Goal: Information Seeking & Learning: Learn about a topic

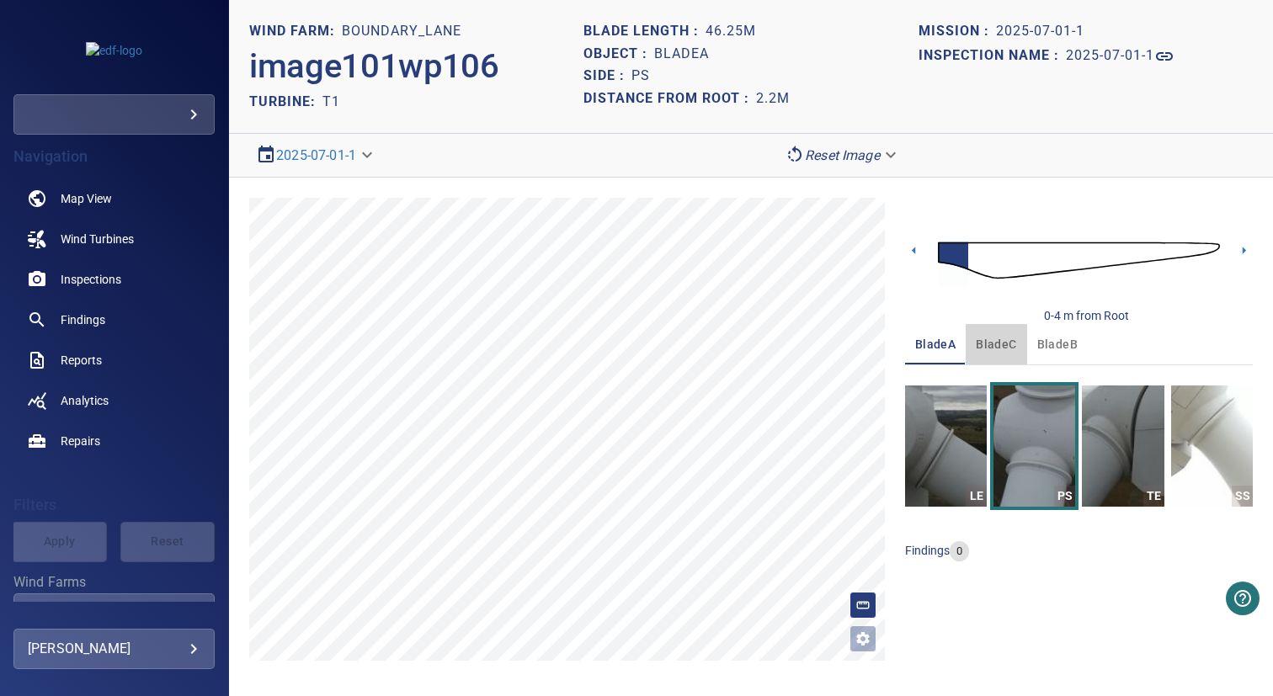
click at [980, 345] on span "bladeC" at bounding box center [996, 344] width 40 height 21
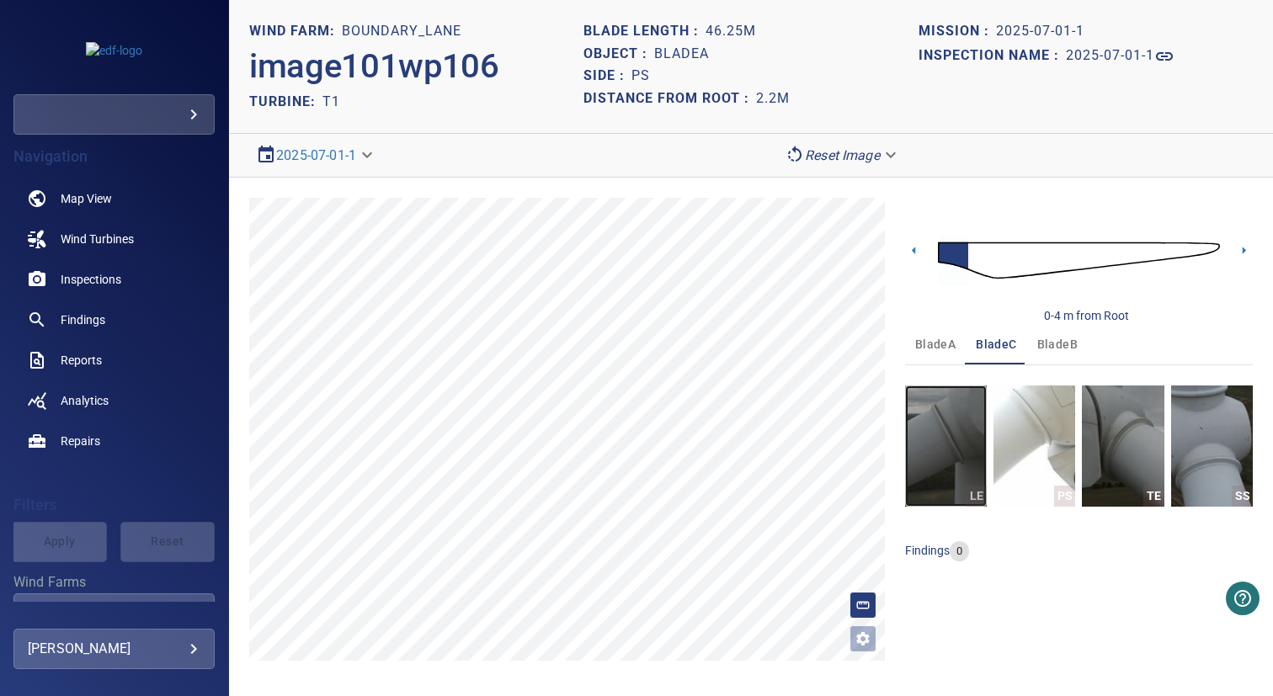
click at [968, 413] on img "button" at bounding box center [946, 446] width 82 height 121
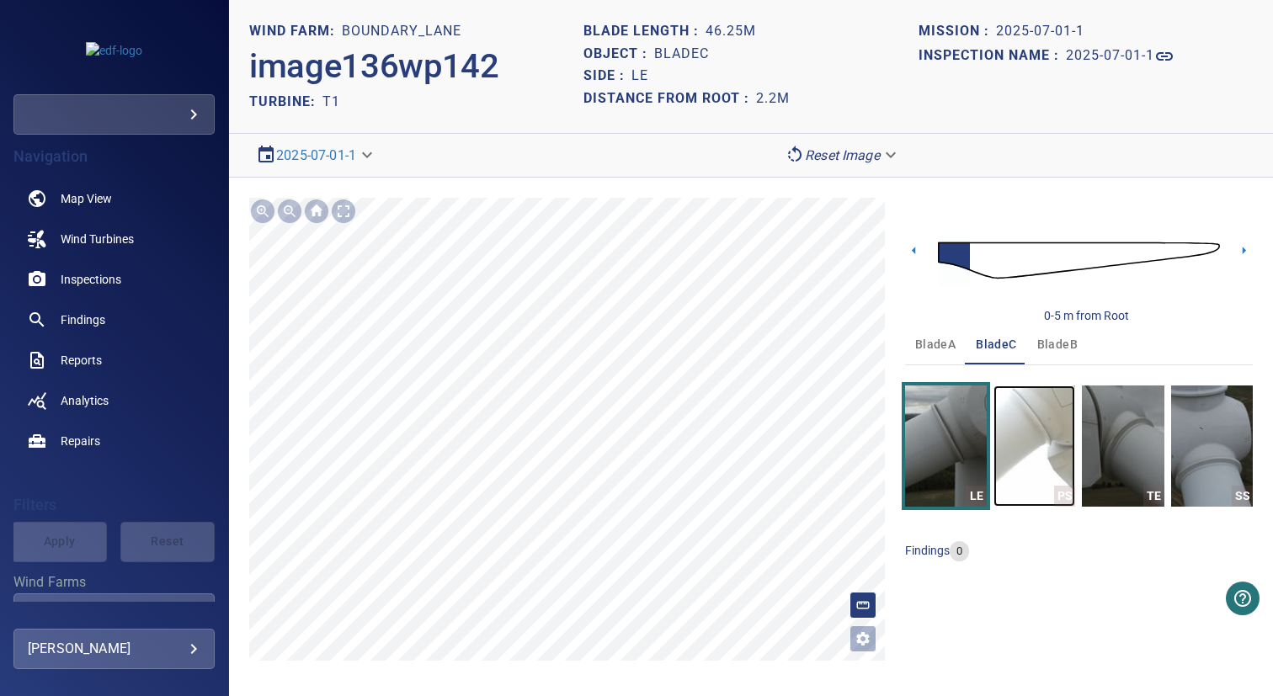
click at [1010, 436] on img "button" at bounding box center [1034, 446] width 82 height 121
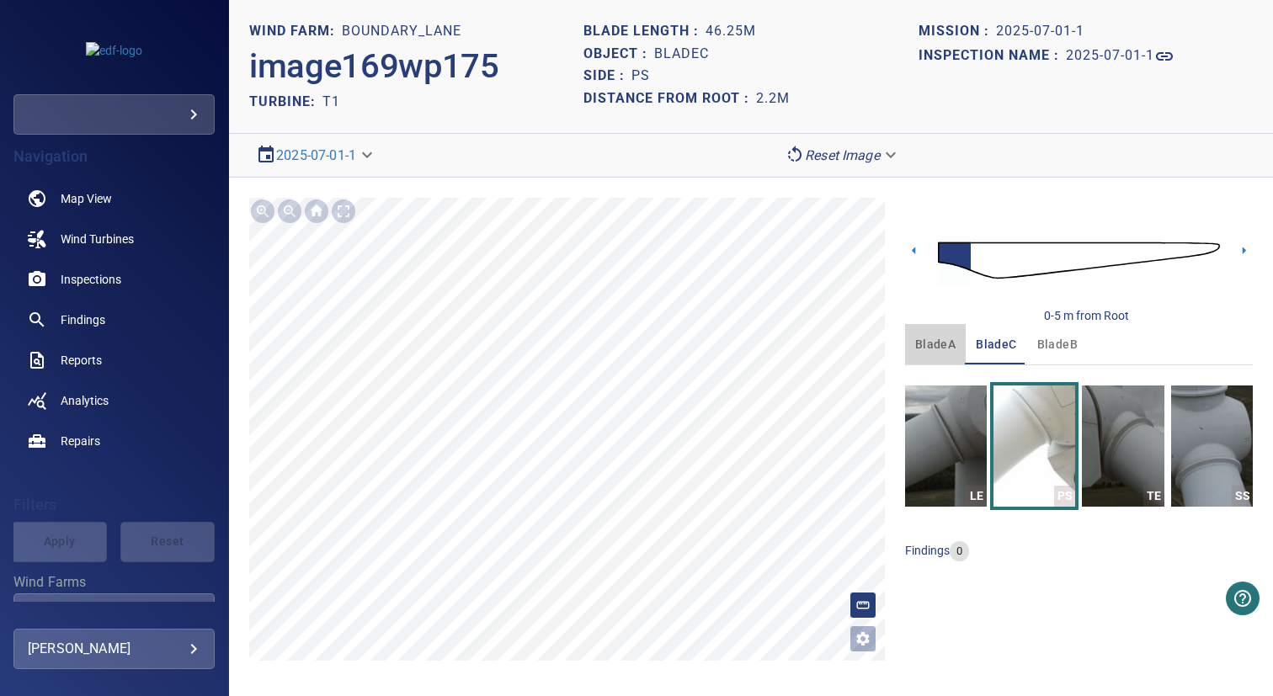
click at [941, 358] on button "bladeA" at bounding box center [935, 344] width 61 height 40
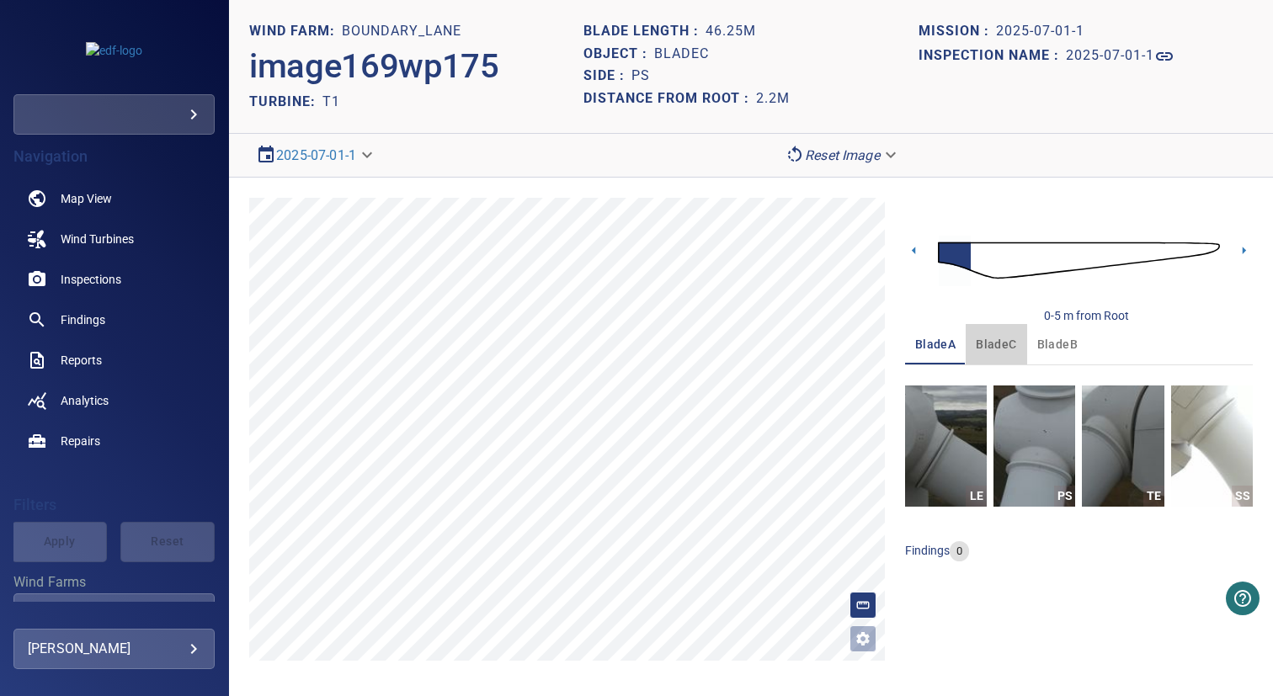
click at [977, 348] on span "bladeC" at bounding box center [996, 344] width 40 height 21
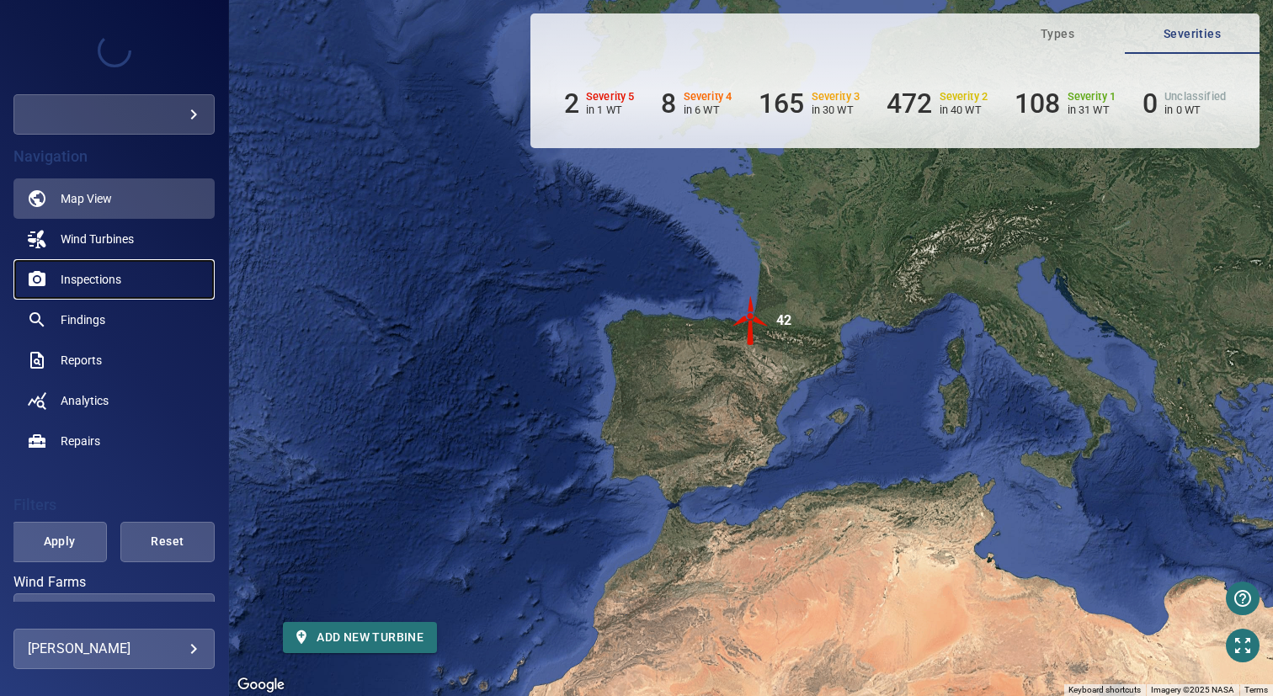
click at [99, 285] on span "Inspections" at bounding box center [91, 279] width 61 height 17
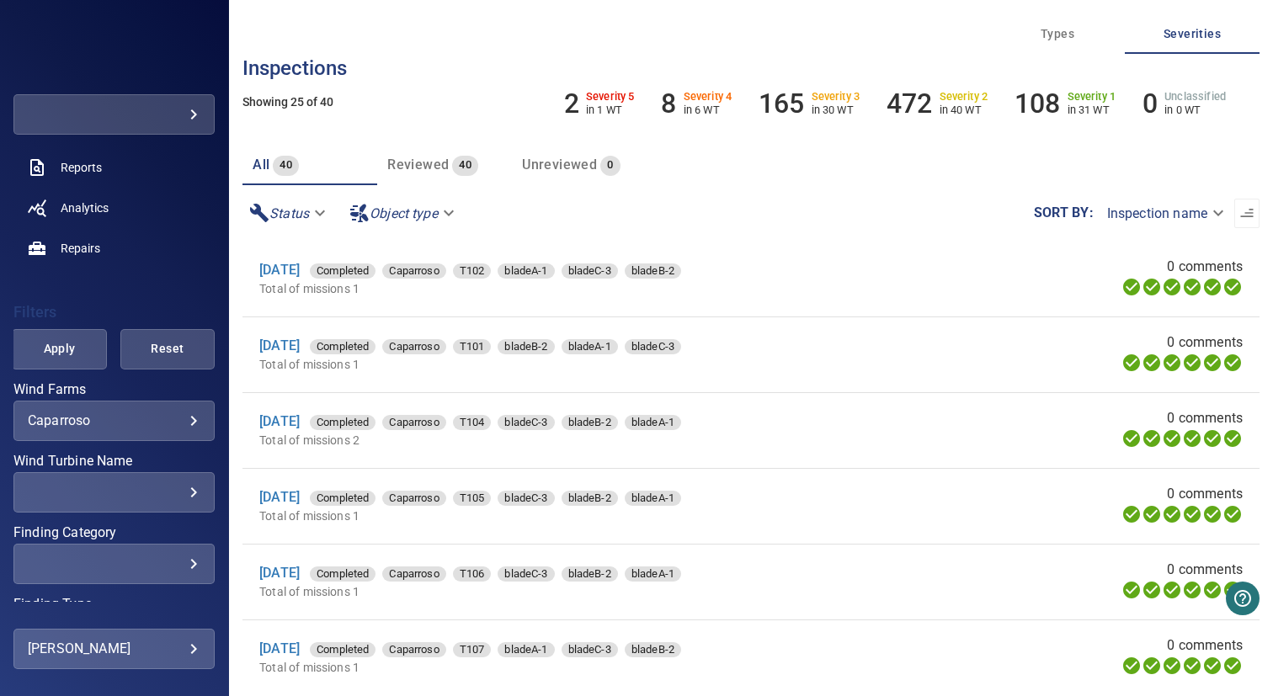
scroll to position [231, 0]
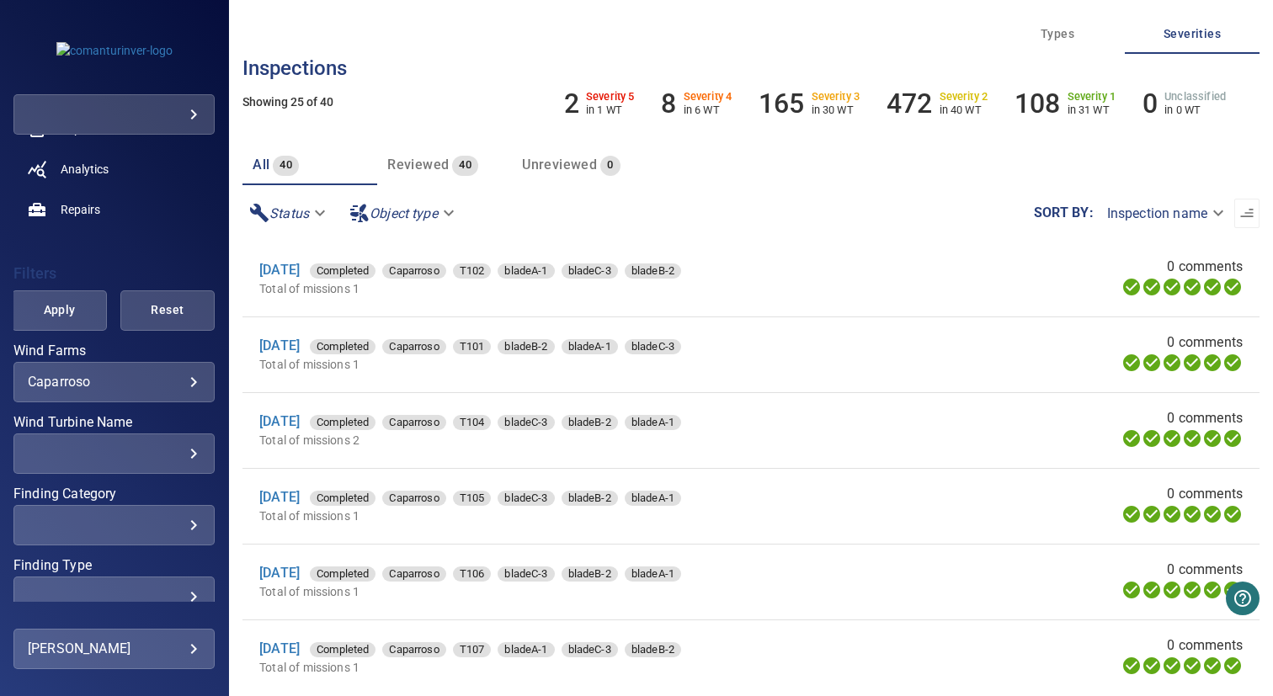
click at [124, 375] on body "**********" at bounding box center [636, 348] width 1273 height 696
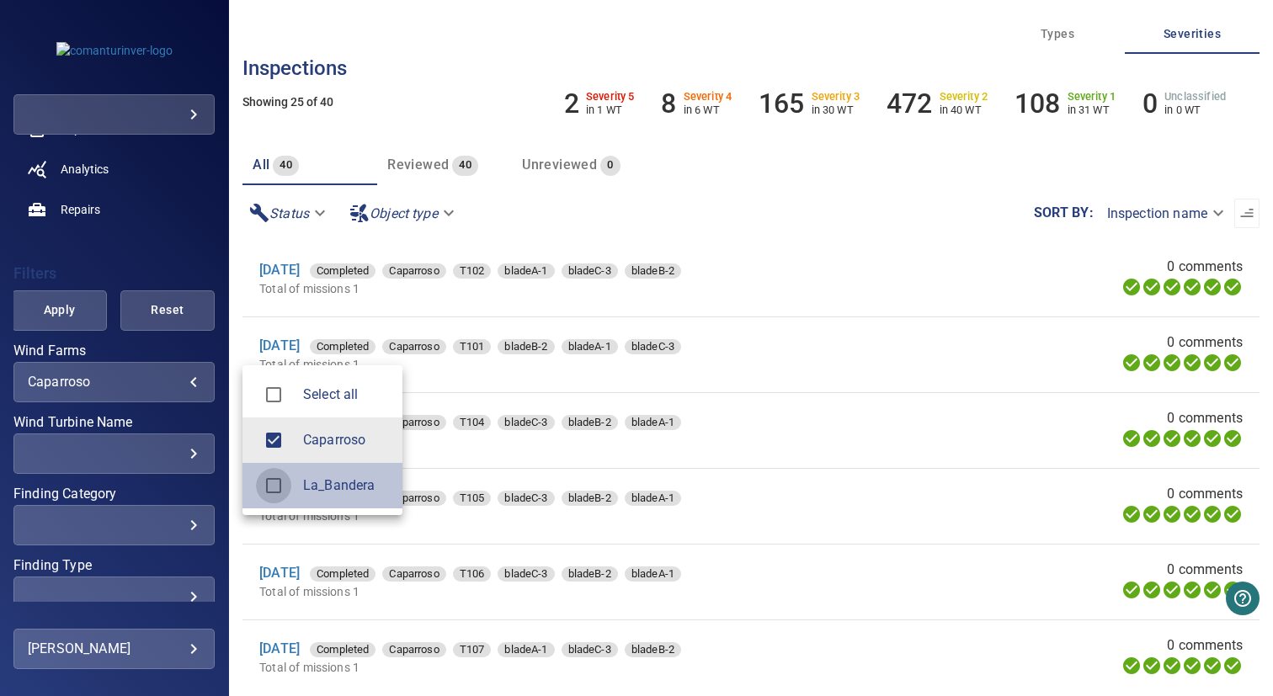
type input "**********"
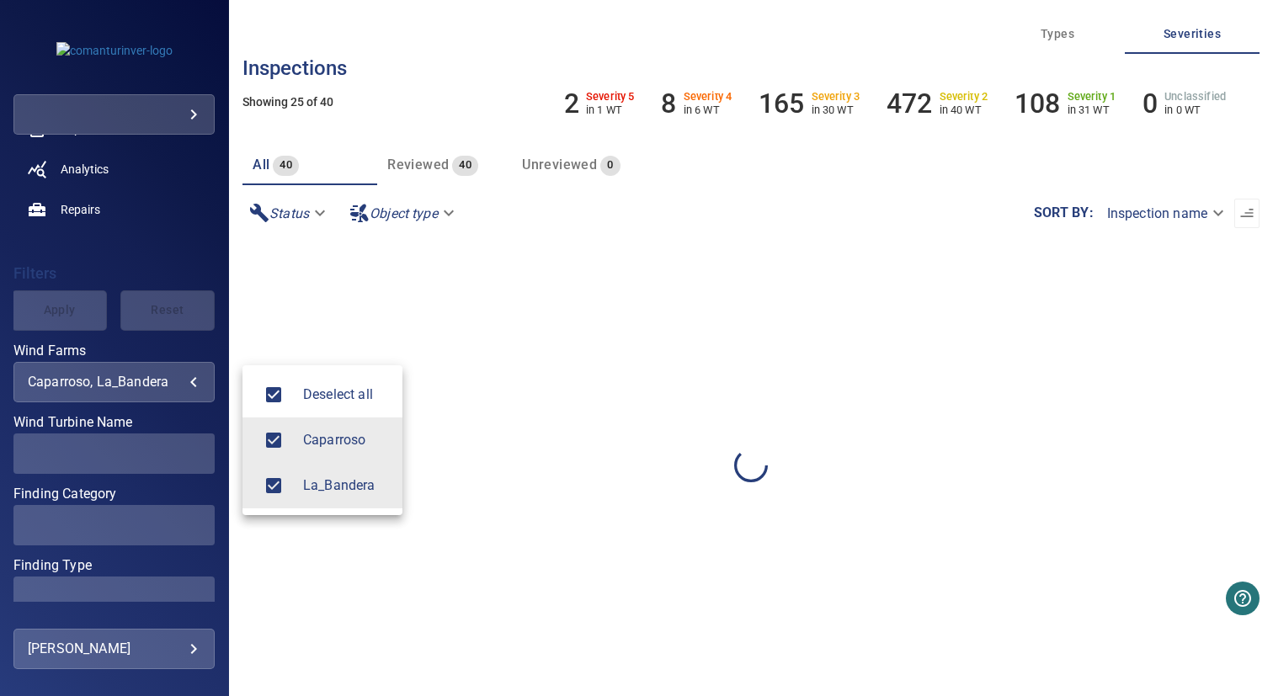
click at [134, 273] on div at bounding box center [636, 348] width 1273 height 696
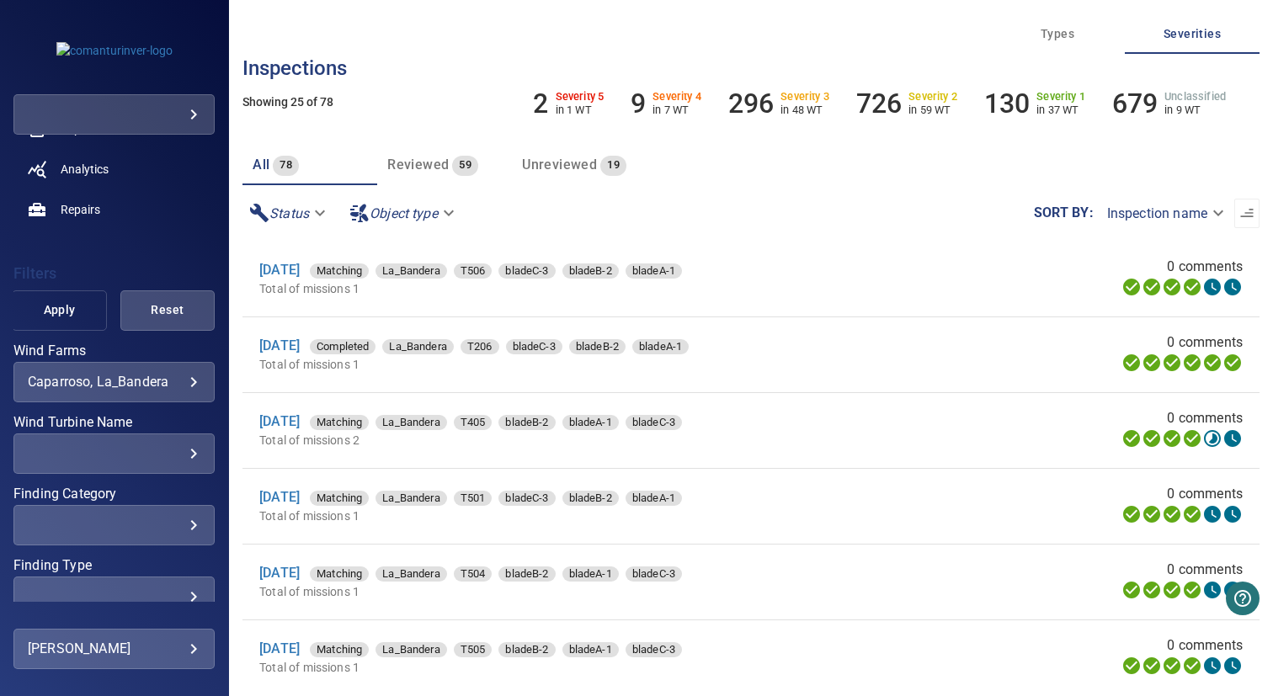
click at [59, 313] on span "Apply" at bounding box center [59, 310] width 52 height 21
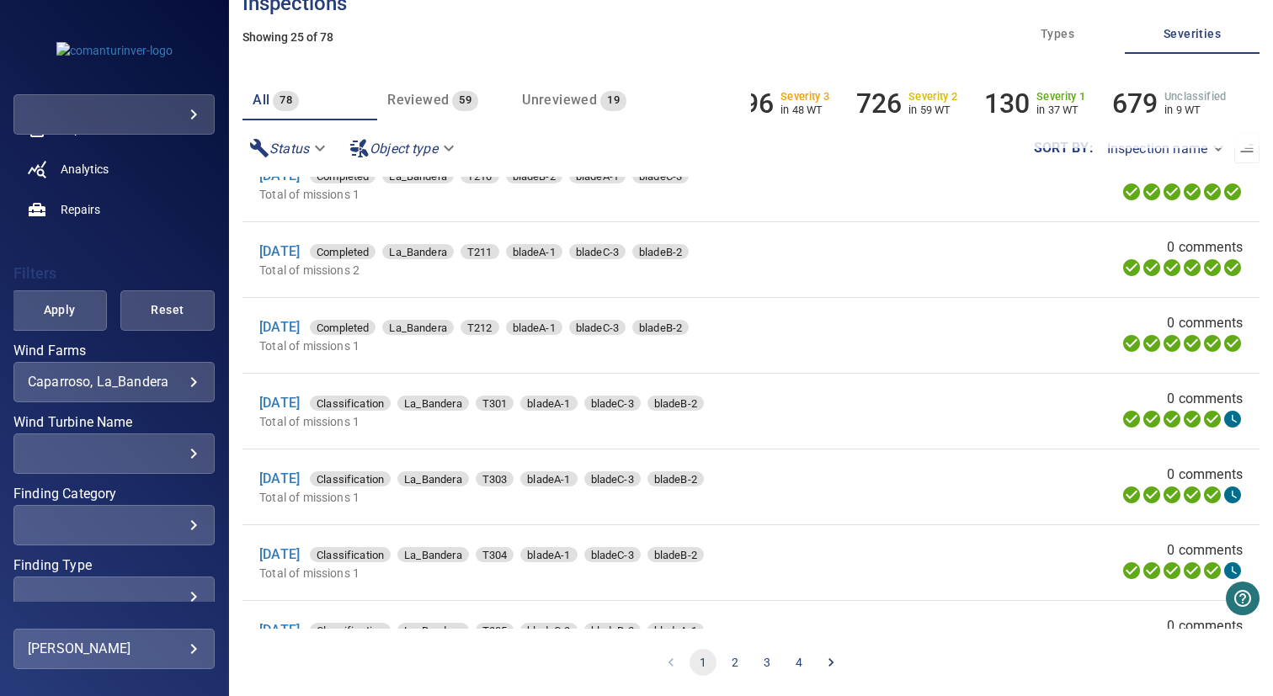
scroll to position [1451, 0]
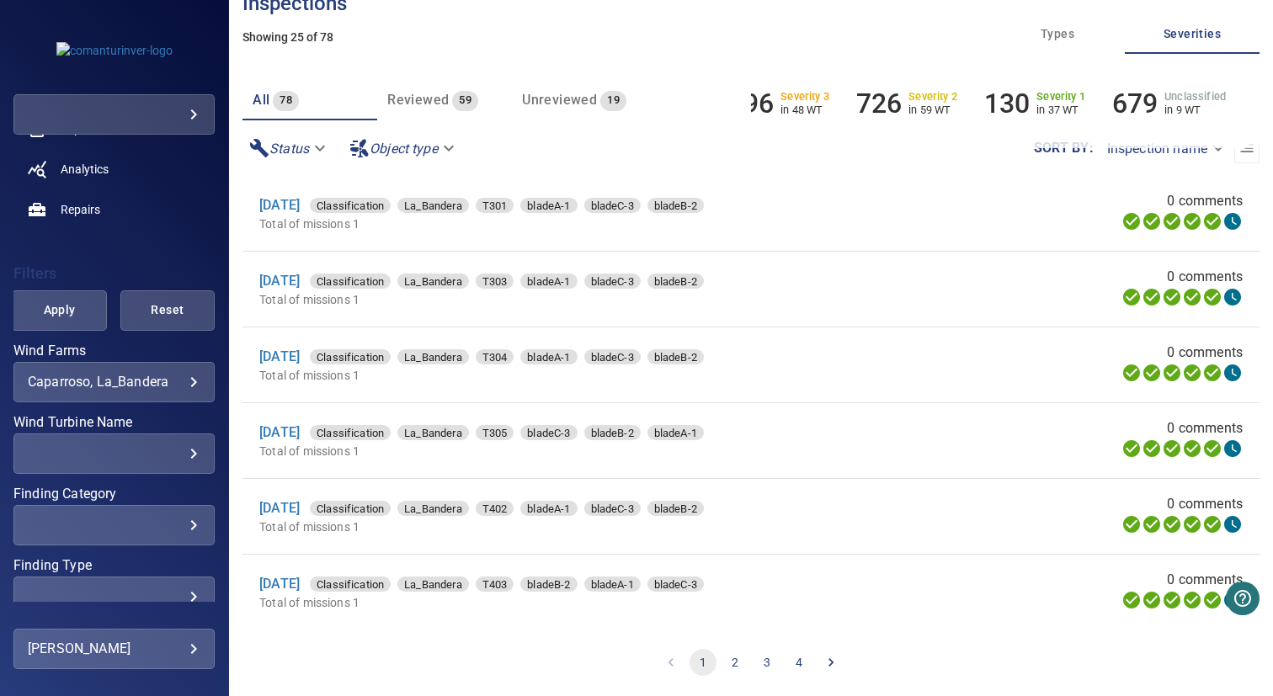
click at [742, 664] on li "2" at bounding box center [735, 662] width 32 height 27
click at [730, 663] on button "2" at bounding box center [734, 662] width 27 height 27
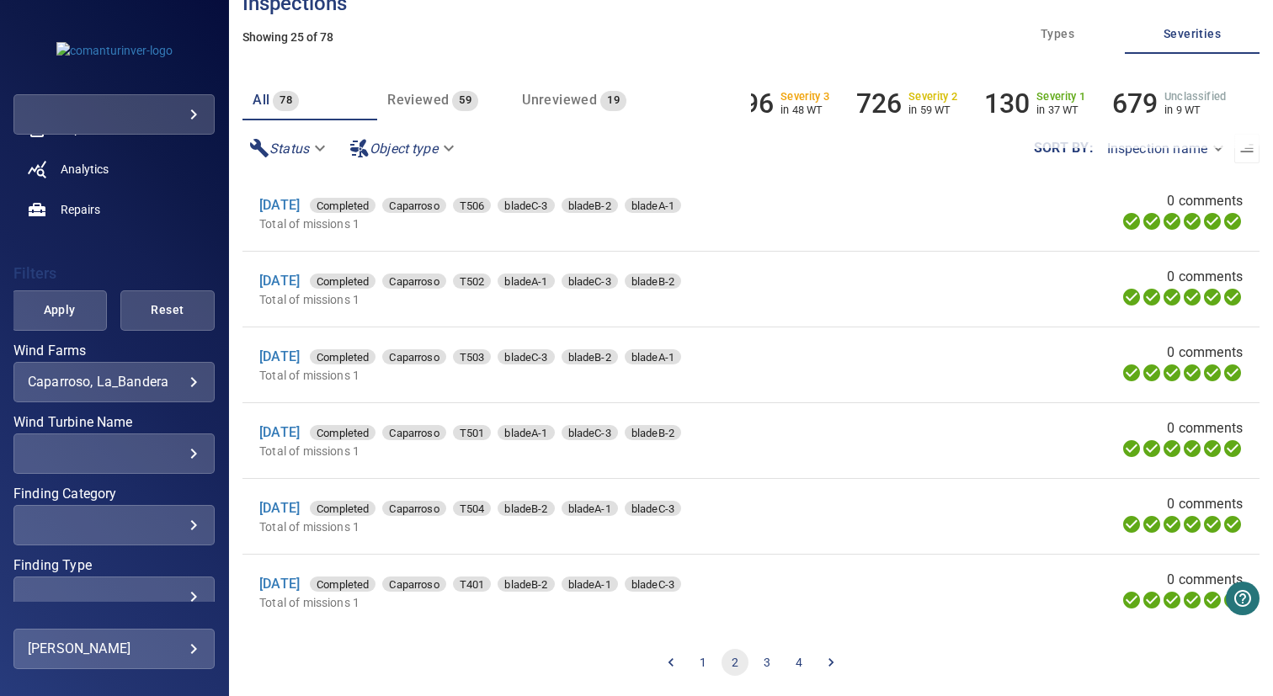
click at [757, 667] on button "3" at bounding box center [766, 662] width 27 height 27
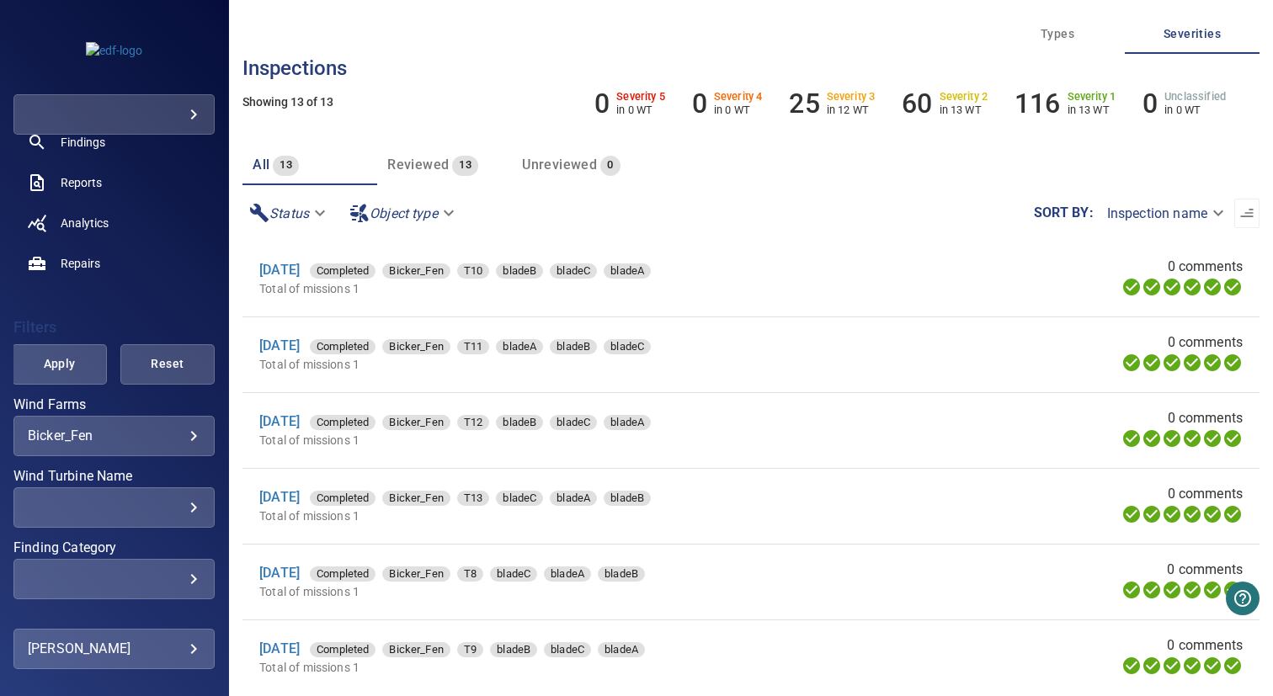
scroll to position [203, 0]
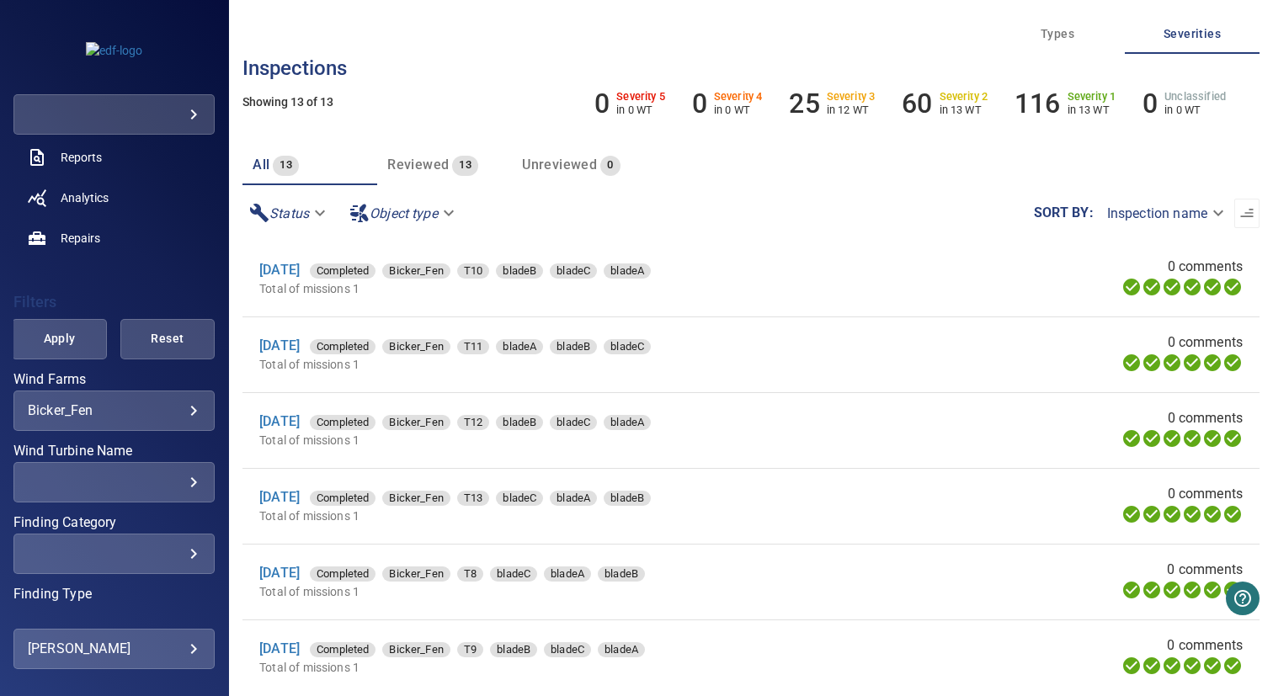
click at [136, 407] on body "**********" at bounding box center [636, 348] width 1273 height 696
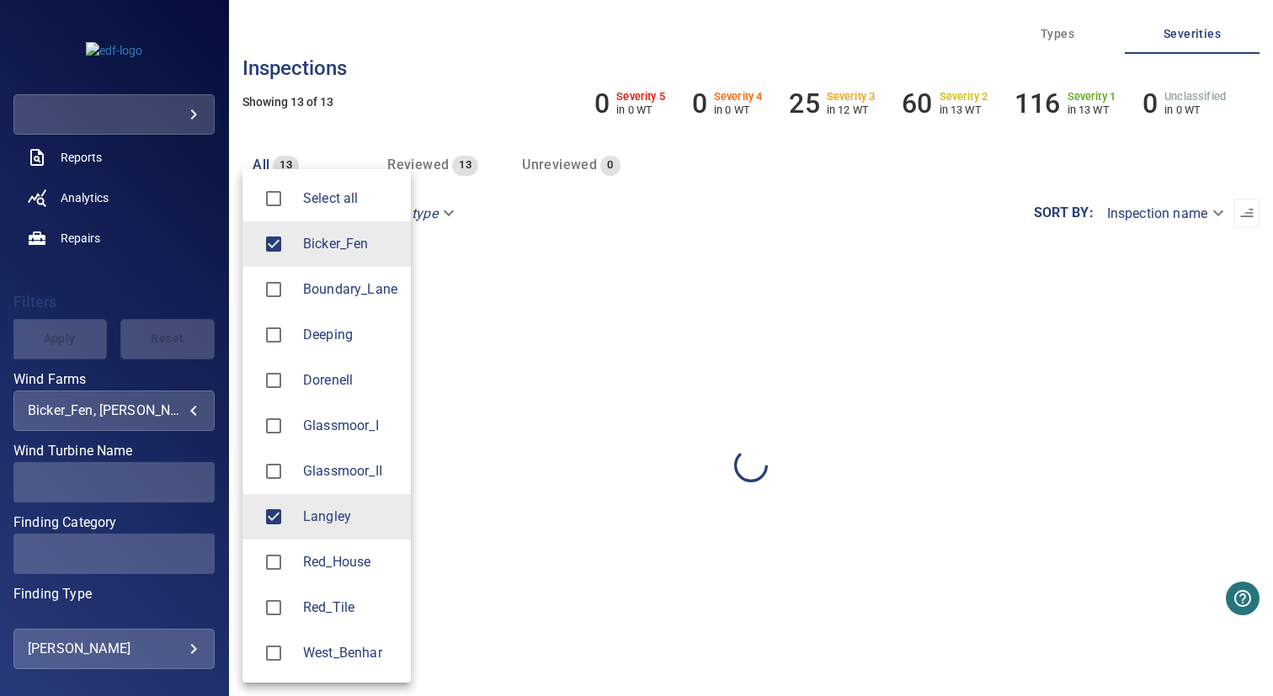
type input "*******"
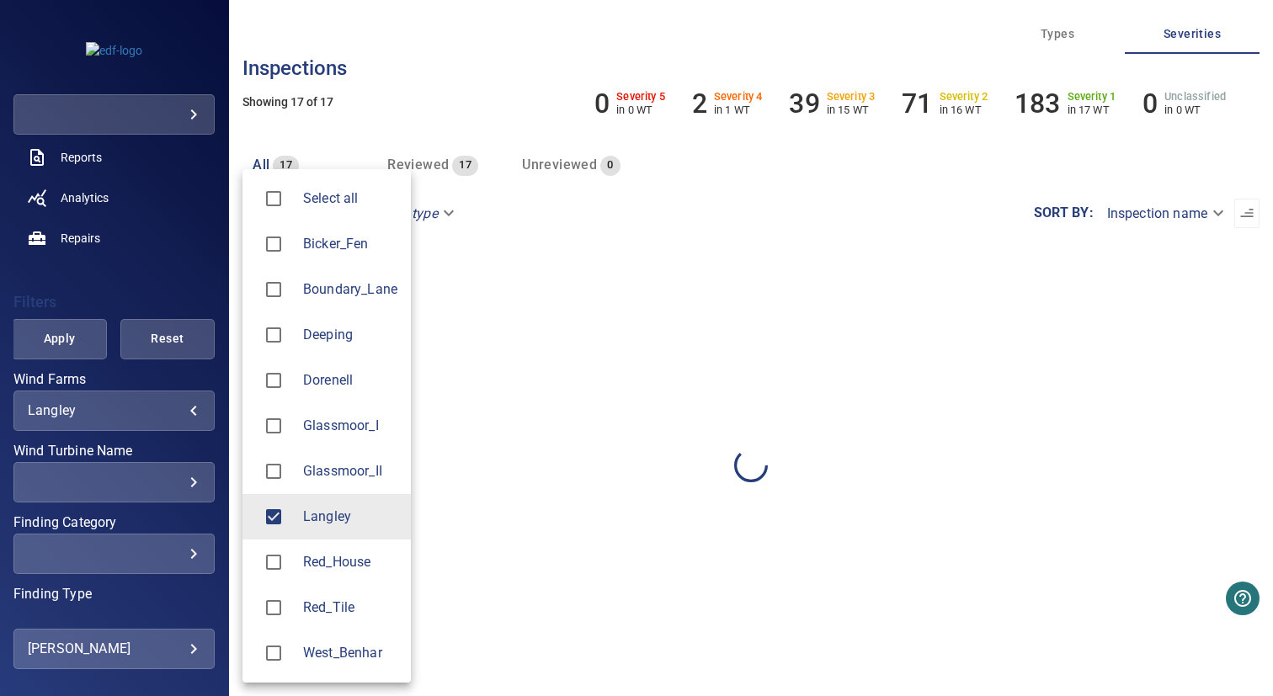
click at [420, 85] on div at bounding box center [636, 348] width 1273 height 696
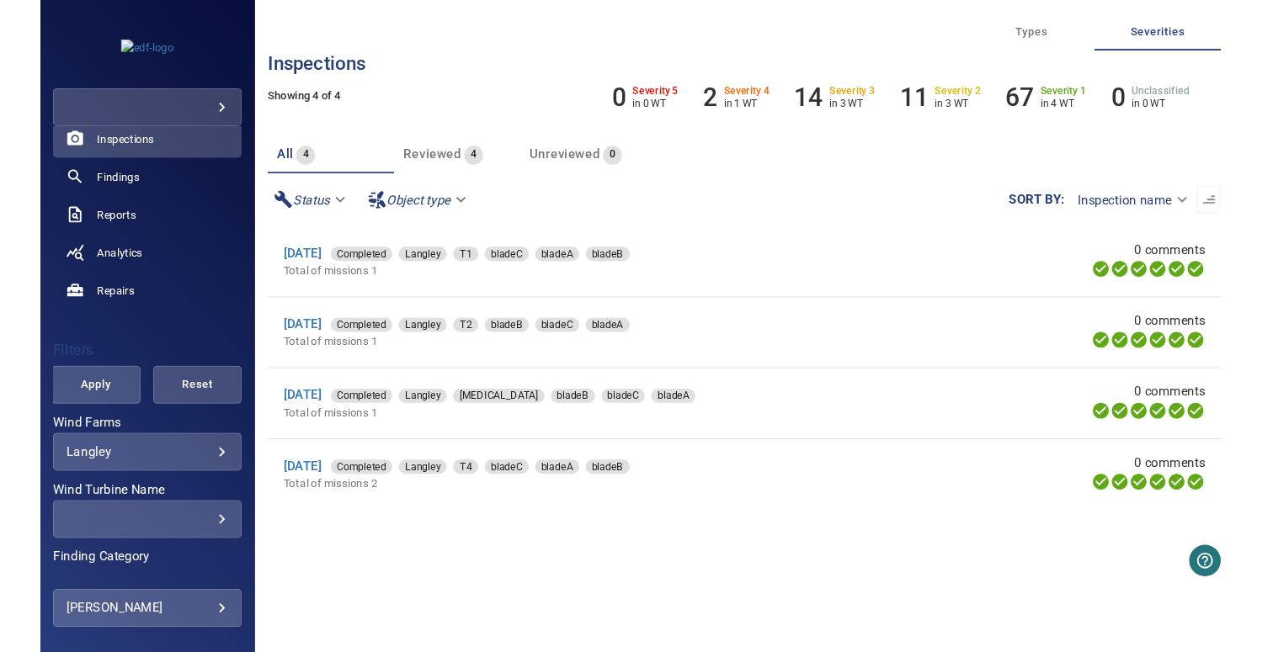
scroll to position [62, 0]
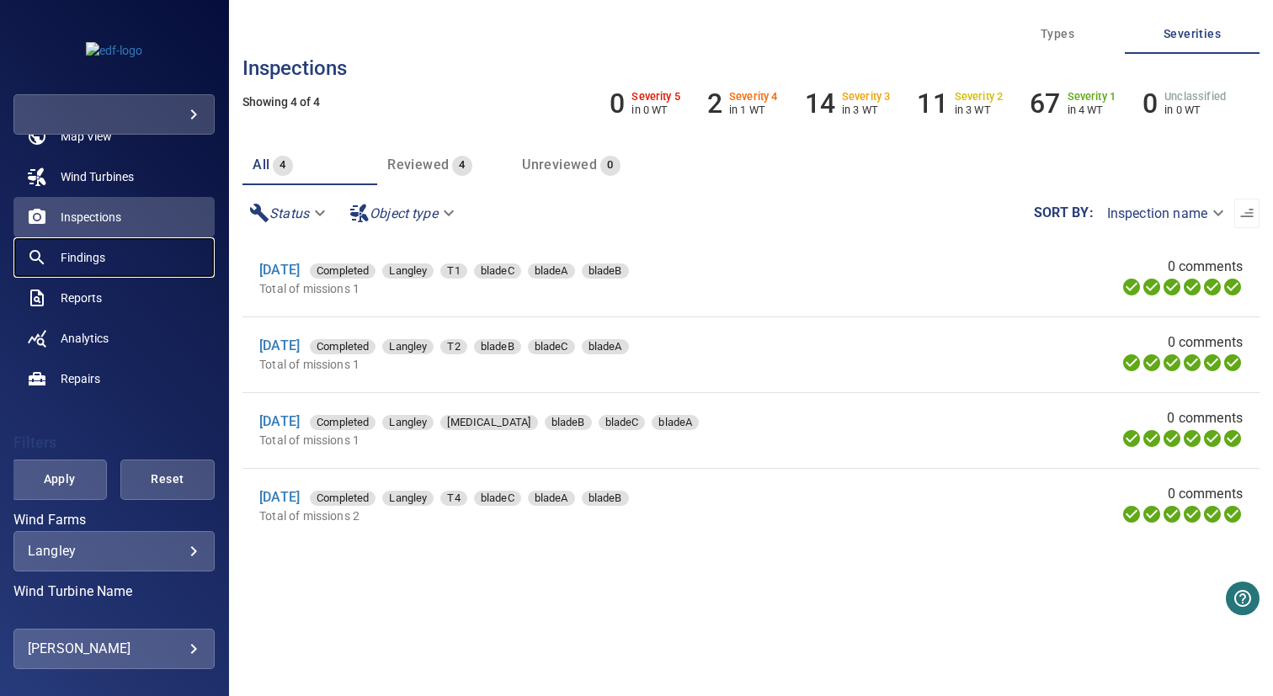
click at [98, 264] on span "Findings" at bounding box center [83, 257] width 45 height 17
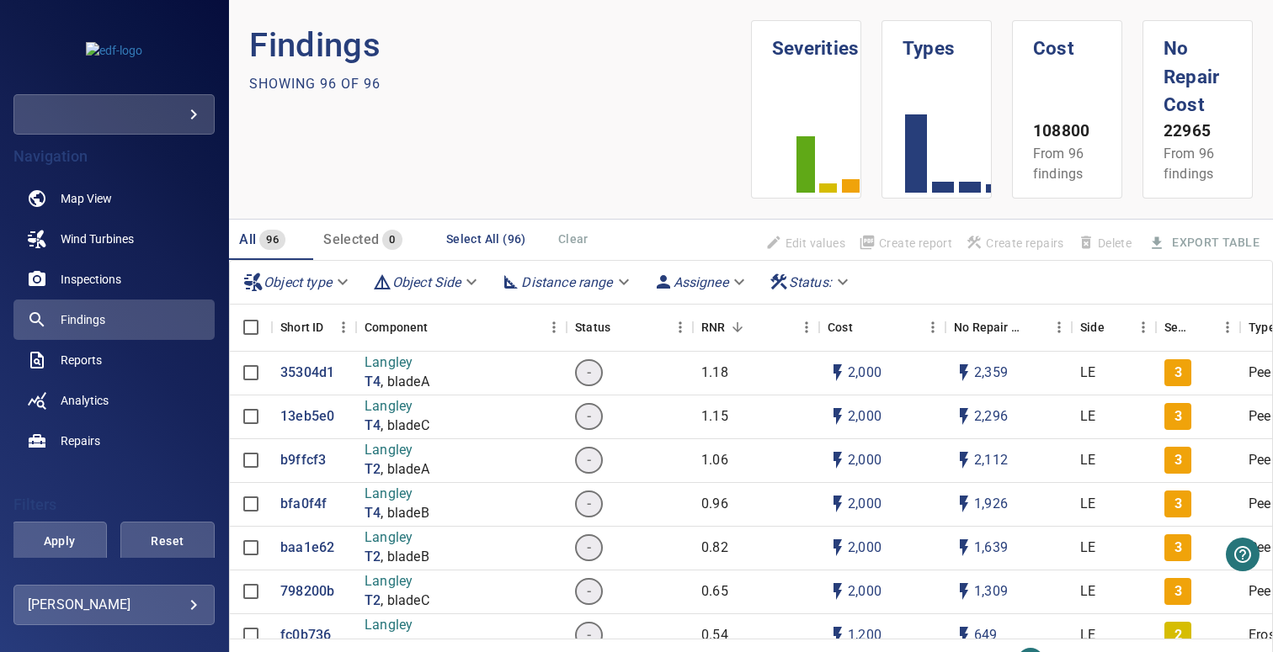
scroll to position [358, 0]
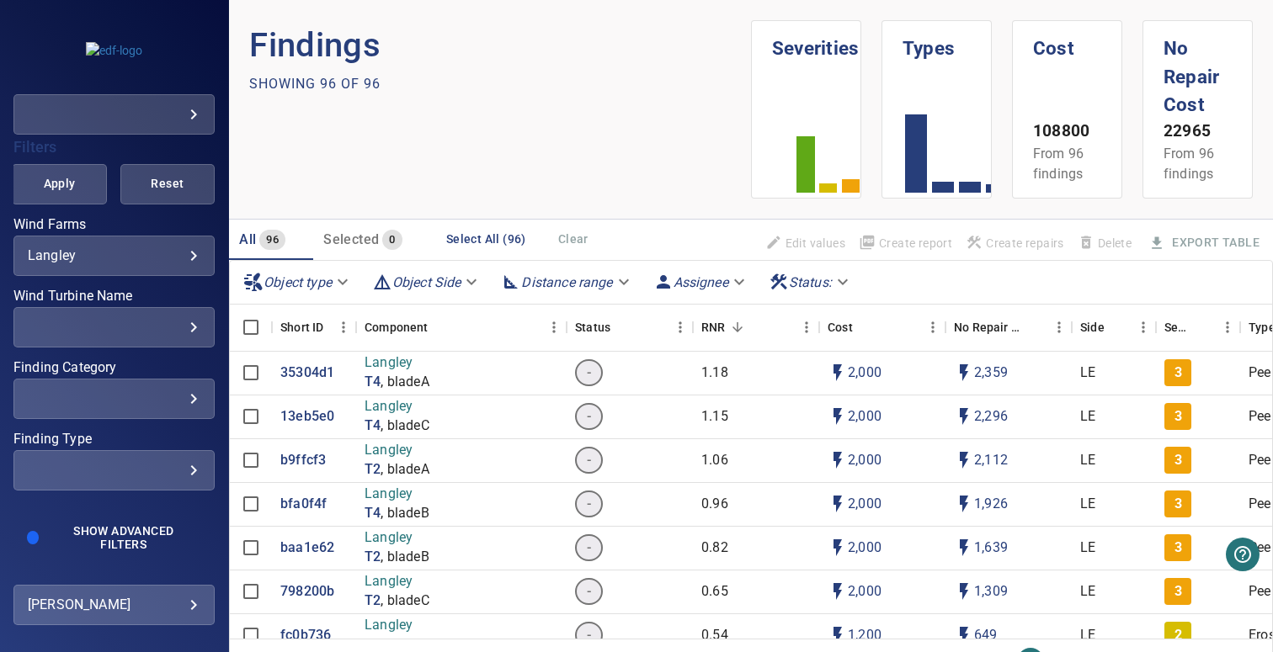
click at [112, 395] on div "​" at bounding box center [114, 399] width 173 height 16
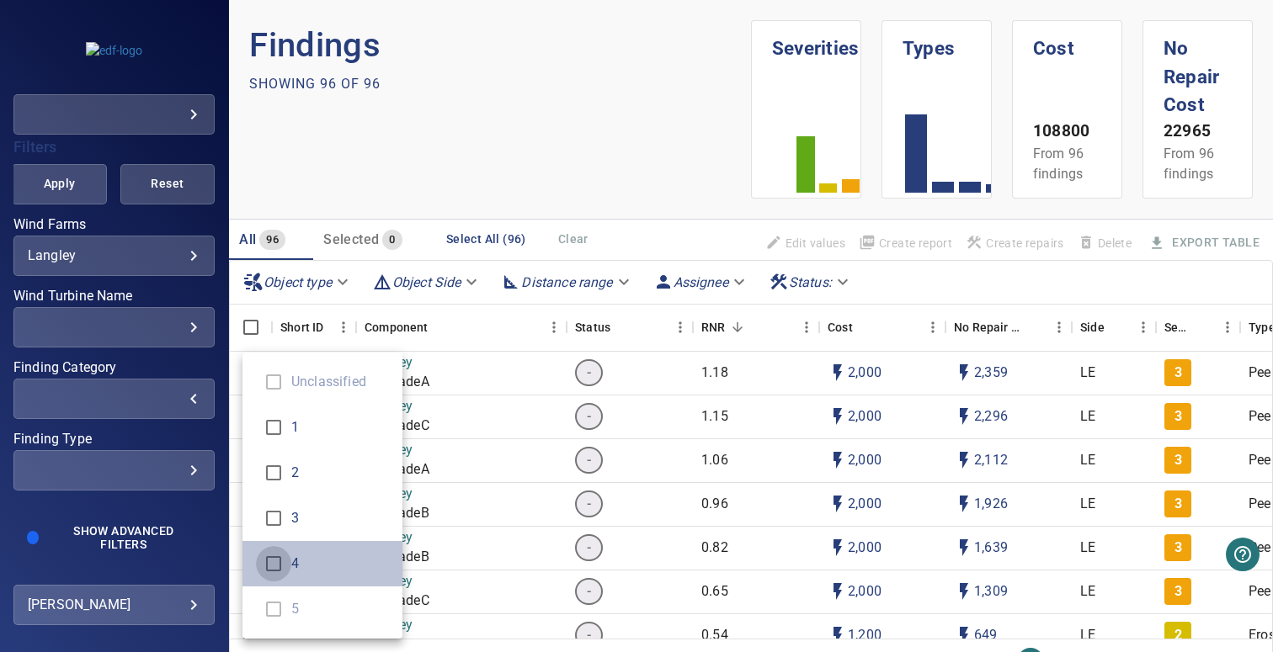
type input "*"
click at [356, 208] on div "Finding Category" at bounding box center [636, 326] width 1273 height 652
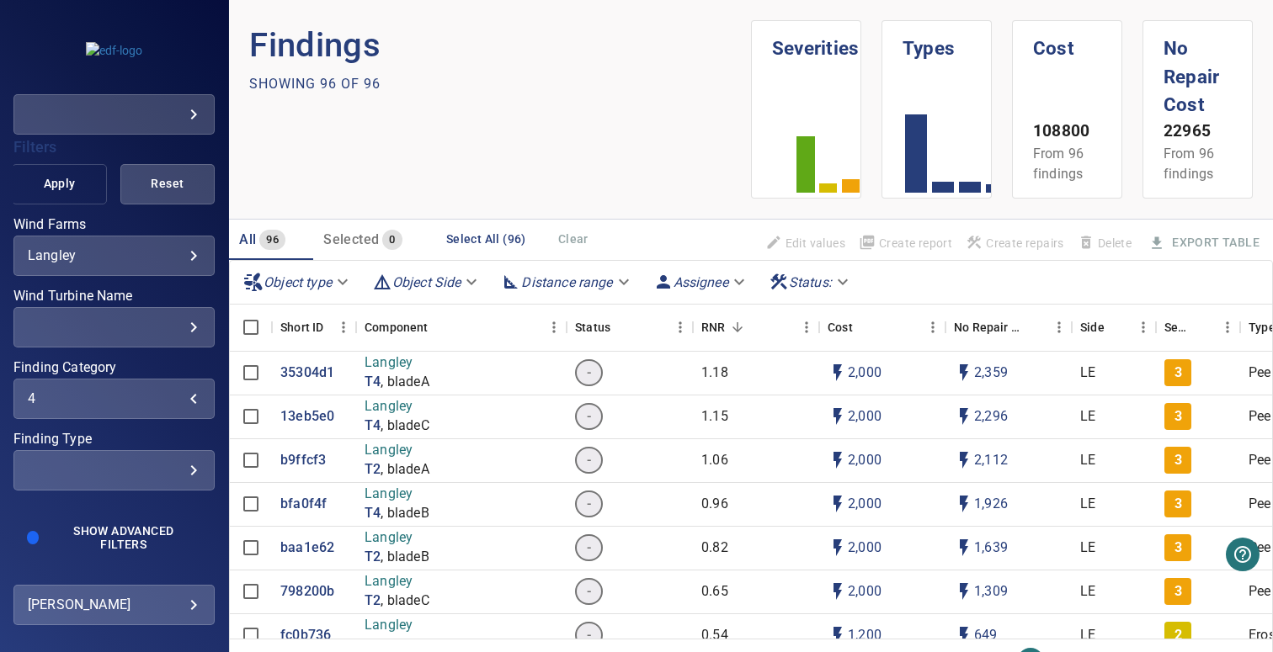
click at [57, 190] on span "Apply" at bounding box center [59, 183] width 52 height 21
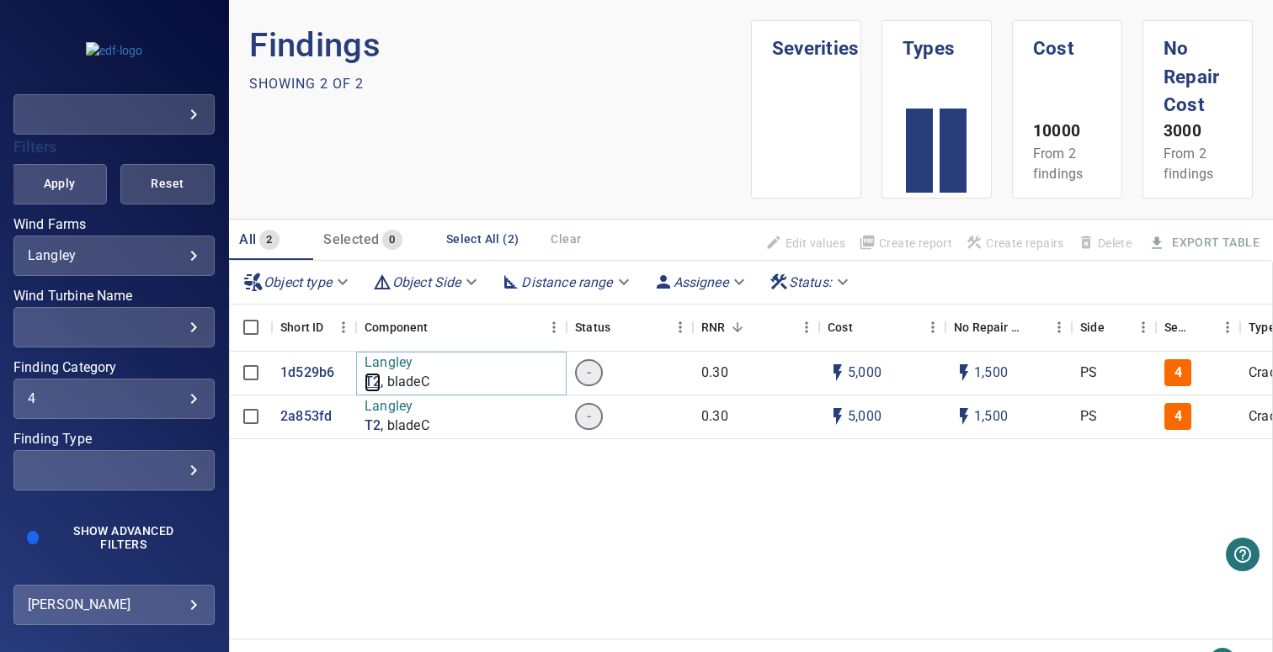
drag, startPoint x: 372, startPoint y: 387, endPoint x: 380, endPoint y: 381, distance: 9.6
click at [447, 489] on div "1d529b6 Langley T2 , bladeC - 0.30 5,000 1,500 PS 4 Crack - Transverse 27% 11m …" at bounding box center [1093, 520] width 1726 height 337
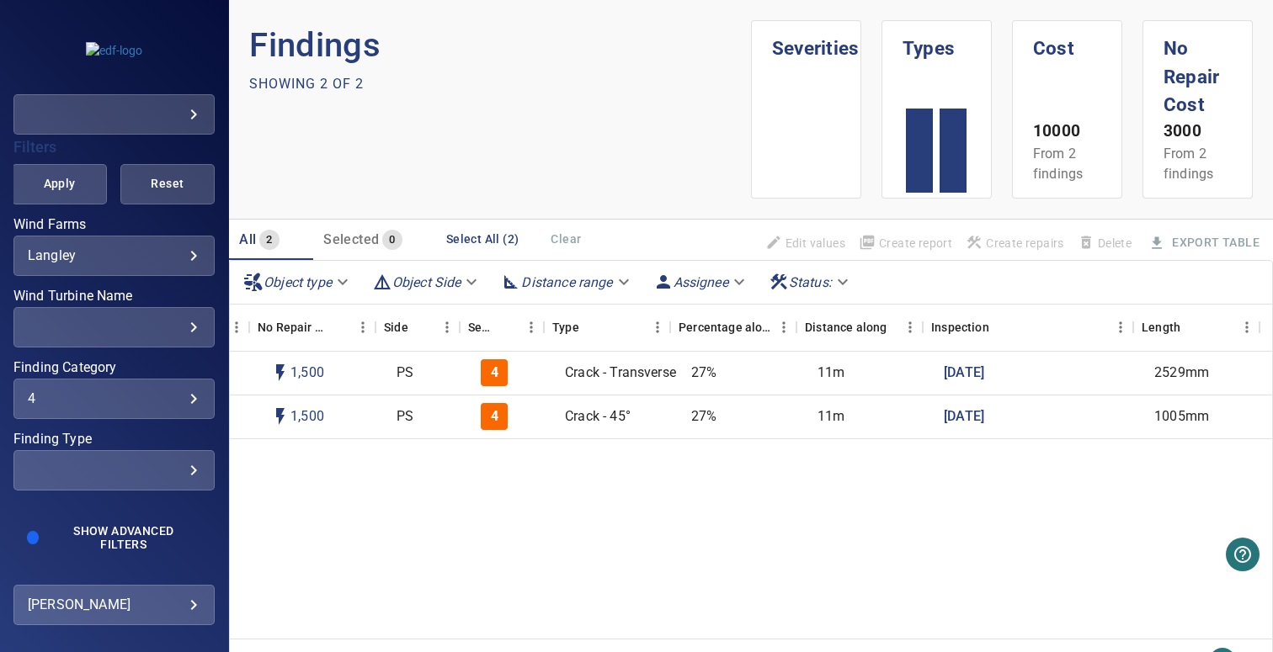
scroll to position [0, 0]
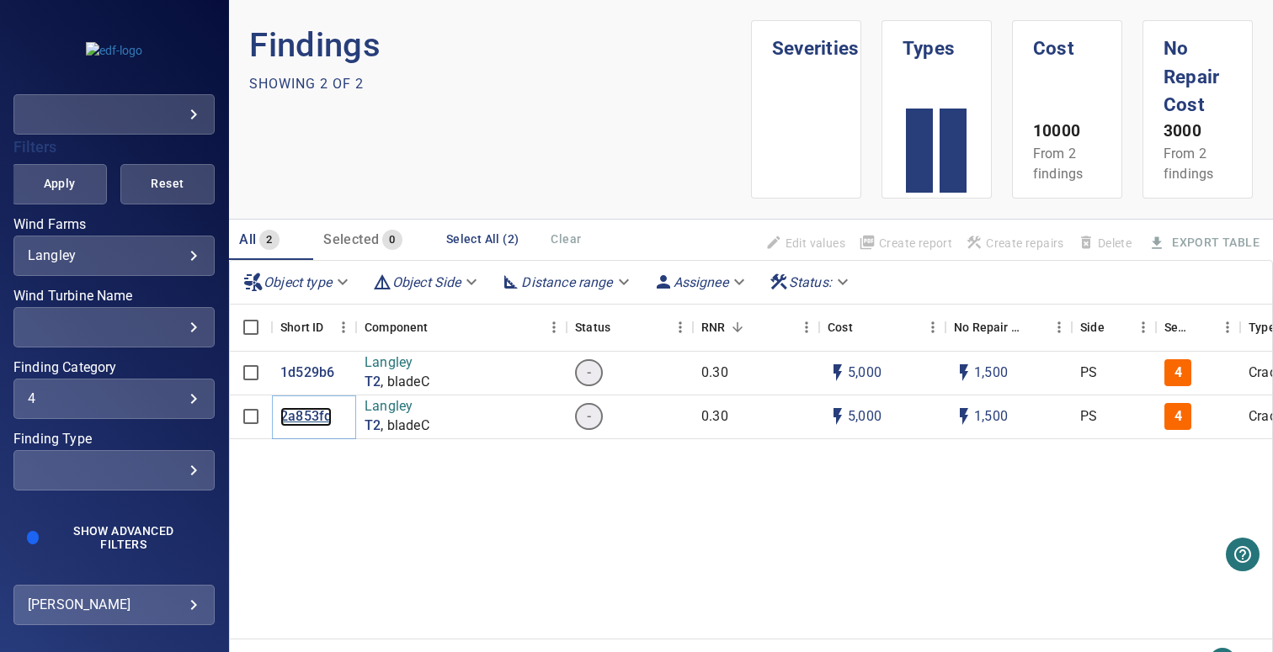
click at [321, 411] on p "2a853fd" at bounding box center [305, 416] width 51 height 19
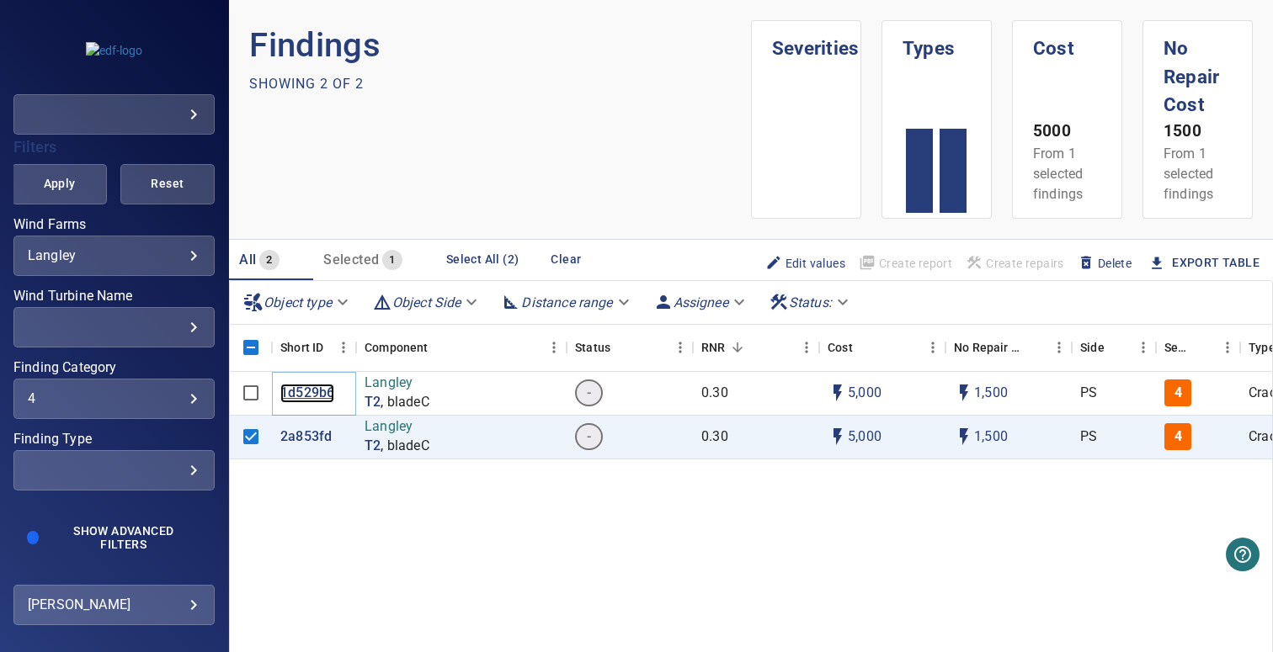
click at [307, 391] on p "1d529b6" at bounding box center [307, 393] width 54 height 19
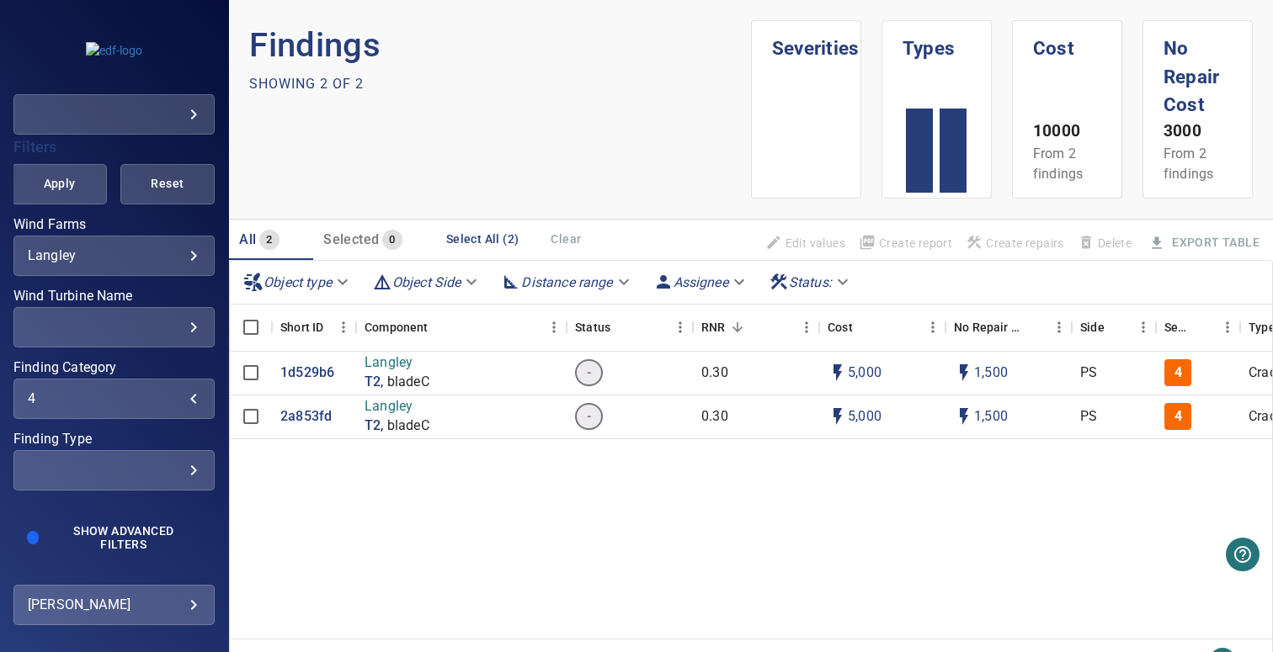
click at [82, 404] on div "4" at bounding box center [114, 399] width 173 height 16
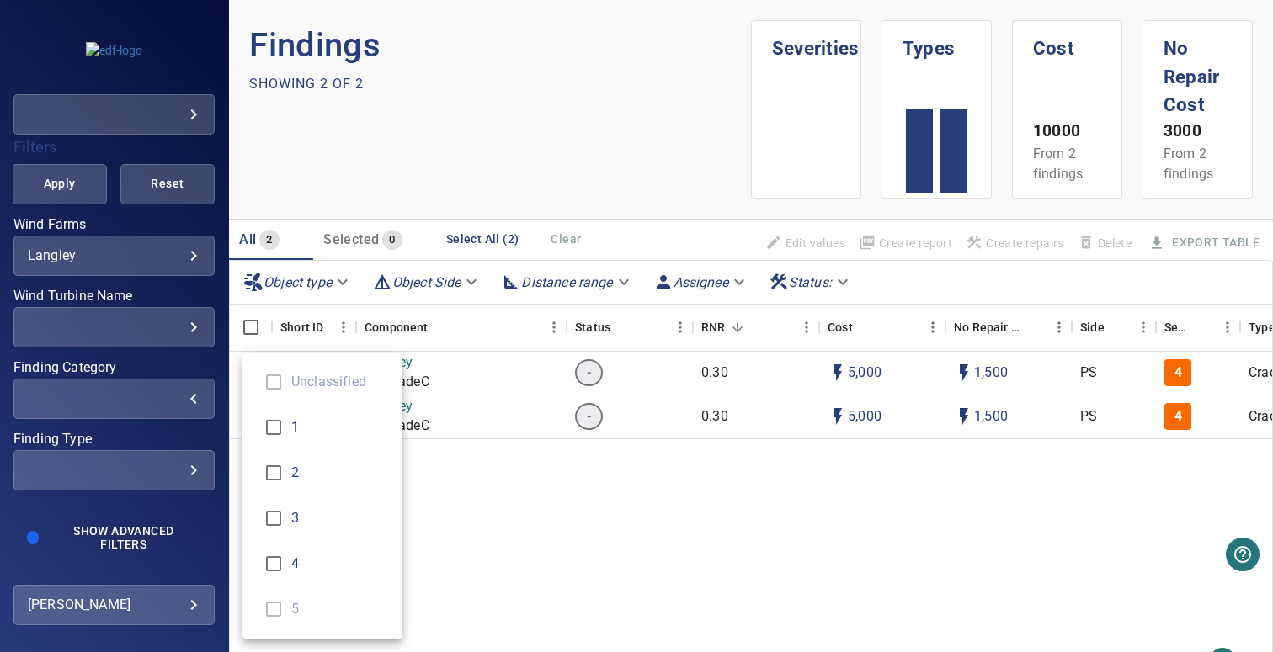
click at [545, 546] on div "Finding Category" at bounding box center [636, 326] width 1273 height 652
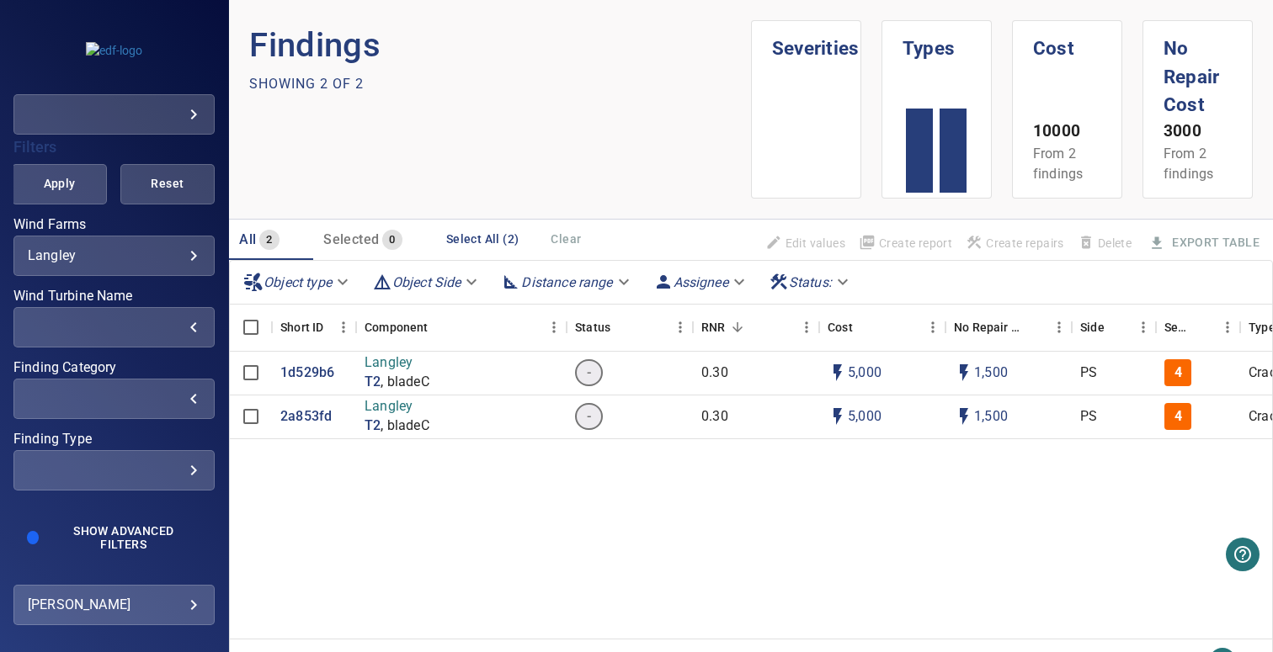
click at [120, 329] on div "​" at bounding box center [114, 327] width 173 height 16
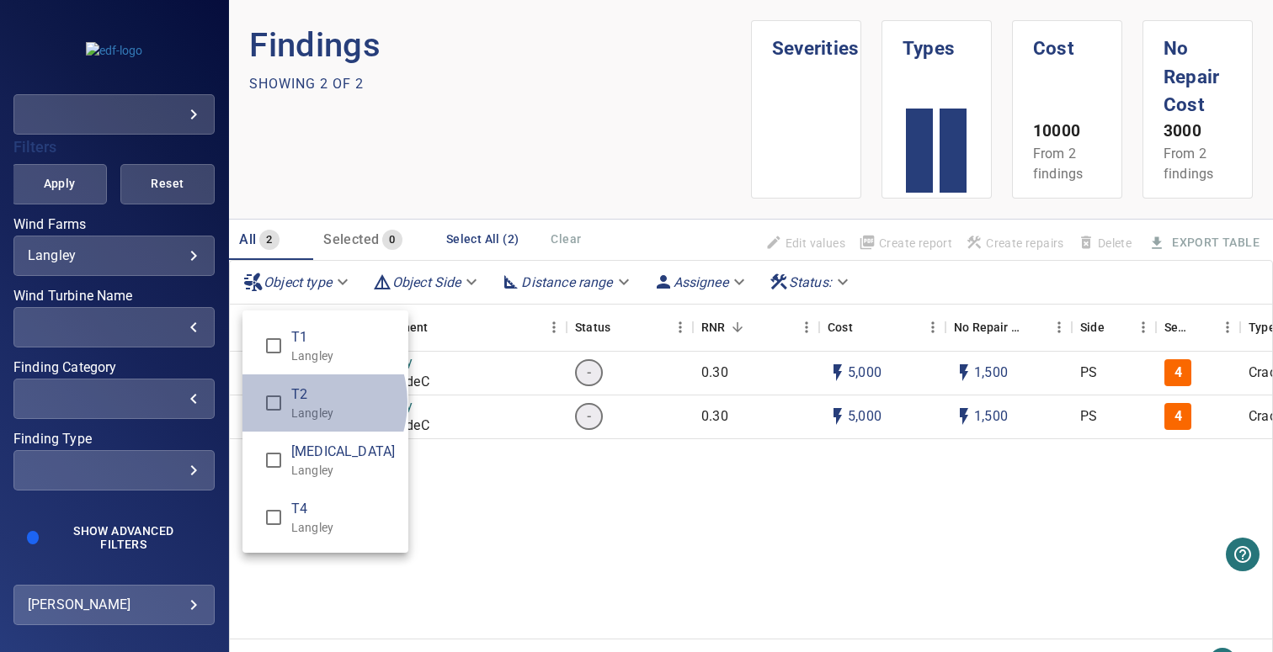
click at [296, 403] on span "T2" at bounding box center [343, 395] width 104 height 20
type input "**********"
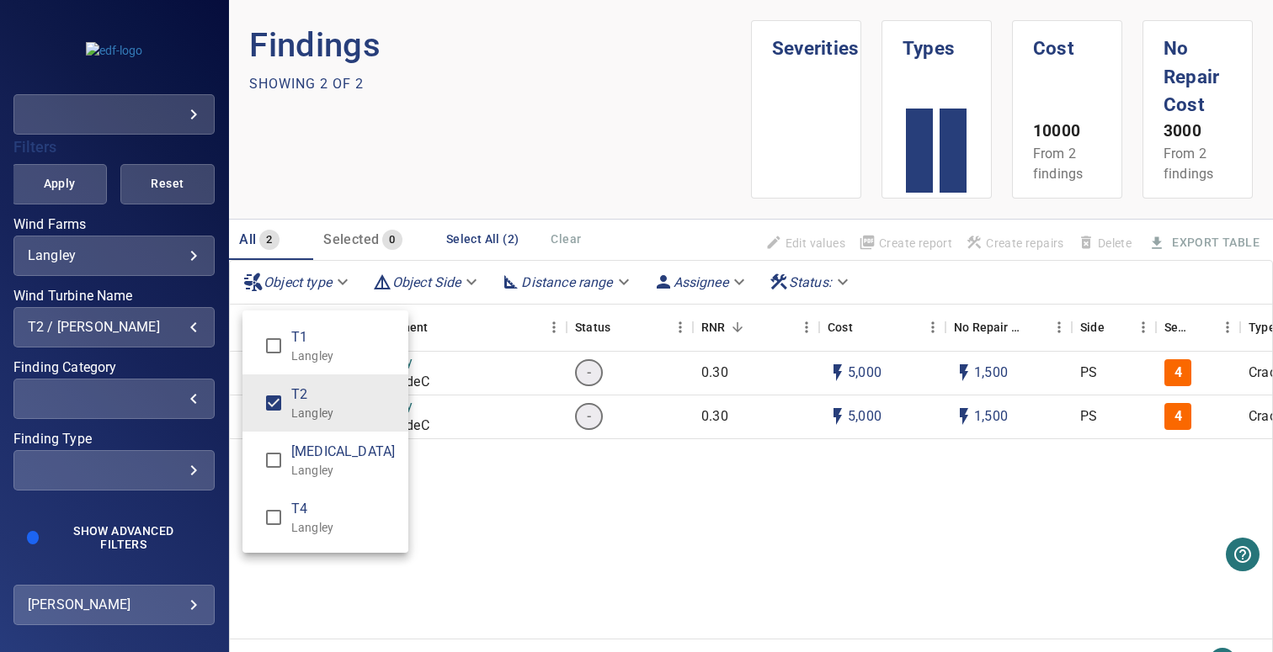
click at [605, 505] on div "Wind Turbine Name" at bounding box center [636, 326] width 1273 height 652
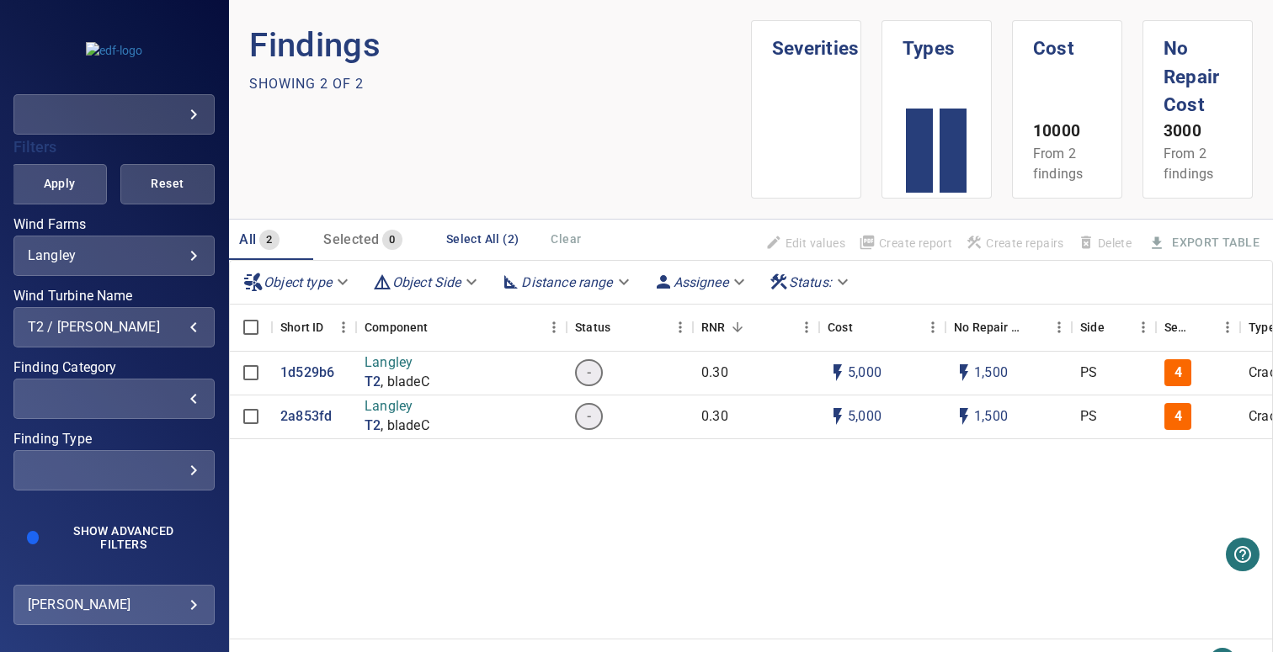
click at [61, 183] on span "Apply" at bounding box center [59, 183] width 52 height 21
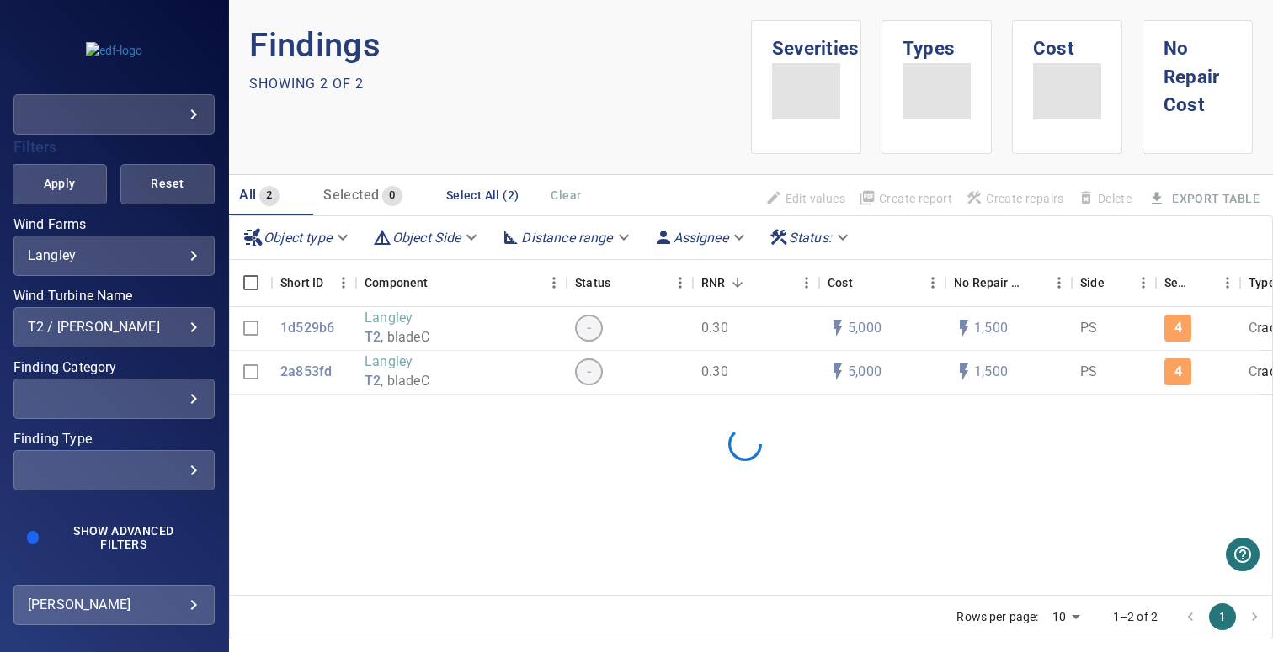
click at [453, 248] on body "**********" at bounding box center [636, 326] width 1273 height 652
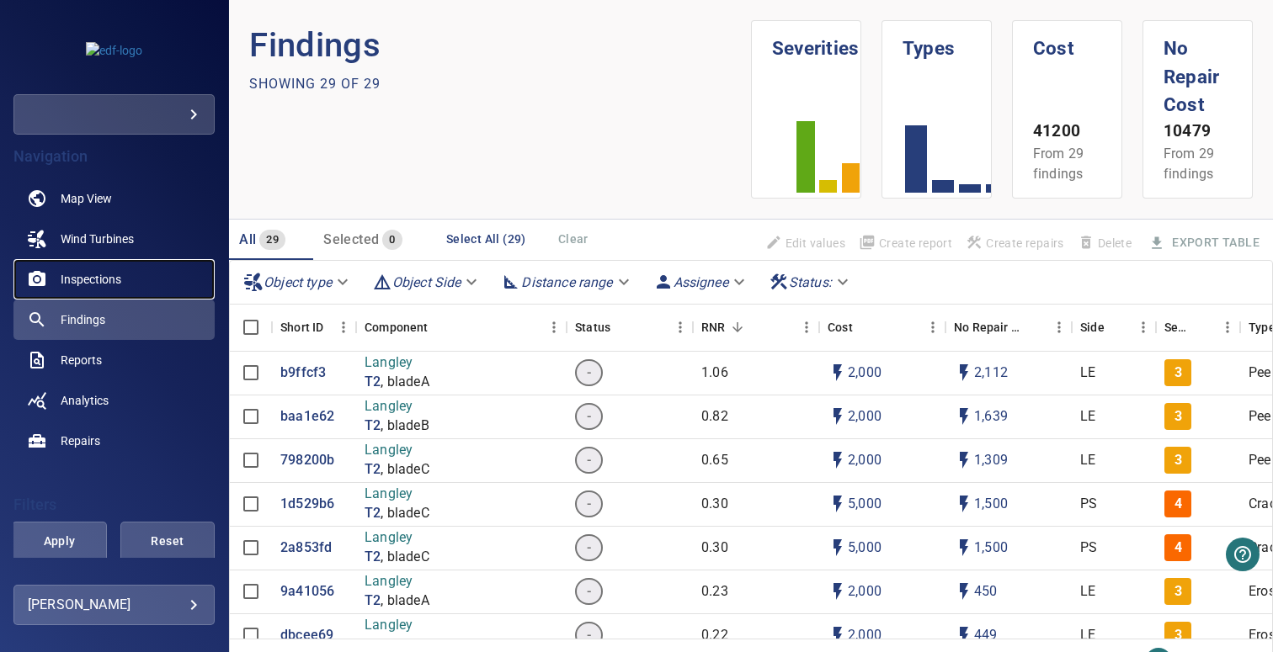
click at [99, 281] on span "Inspections" at bounding box center [91, 279] width 61 height 17
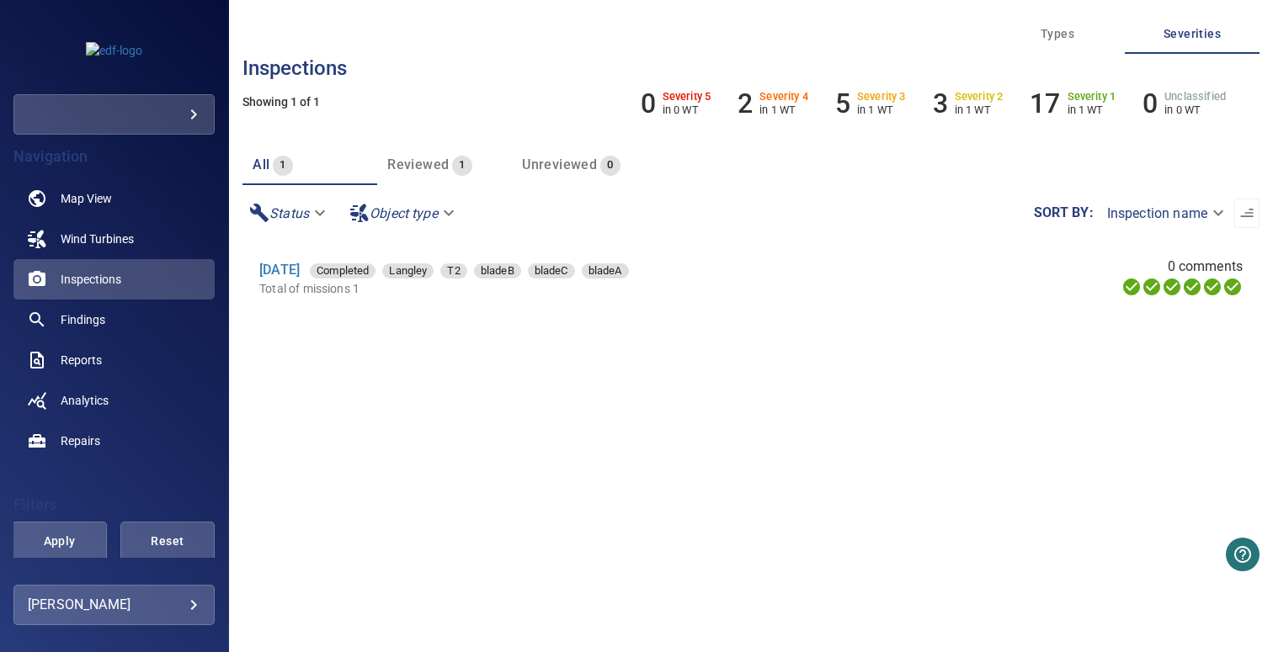
scroll to position [358, 0]
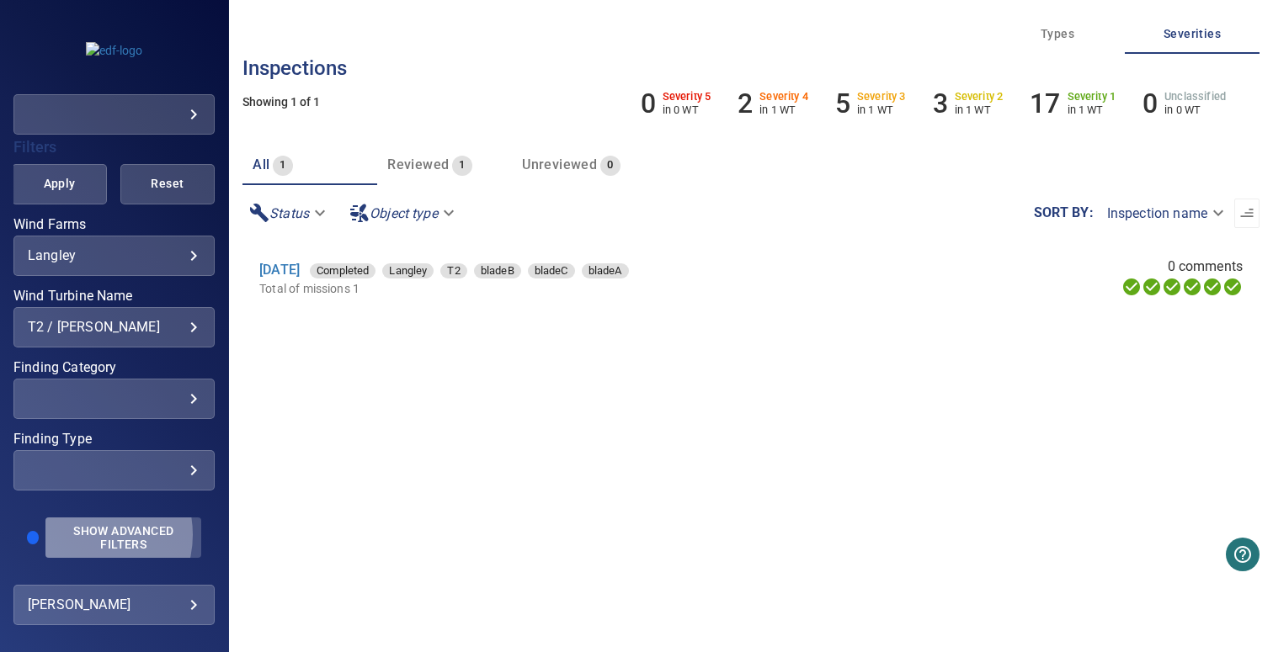
click at [85, 534] on span "Show Advanced Filters" at bounding box center [124, 537] width 136 height 27
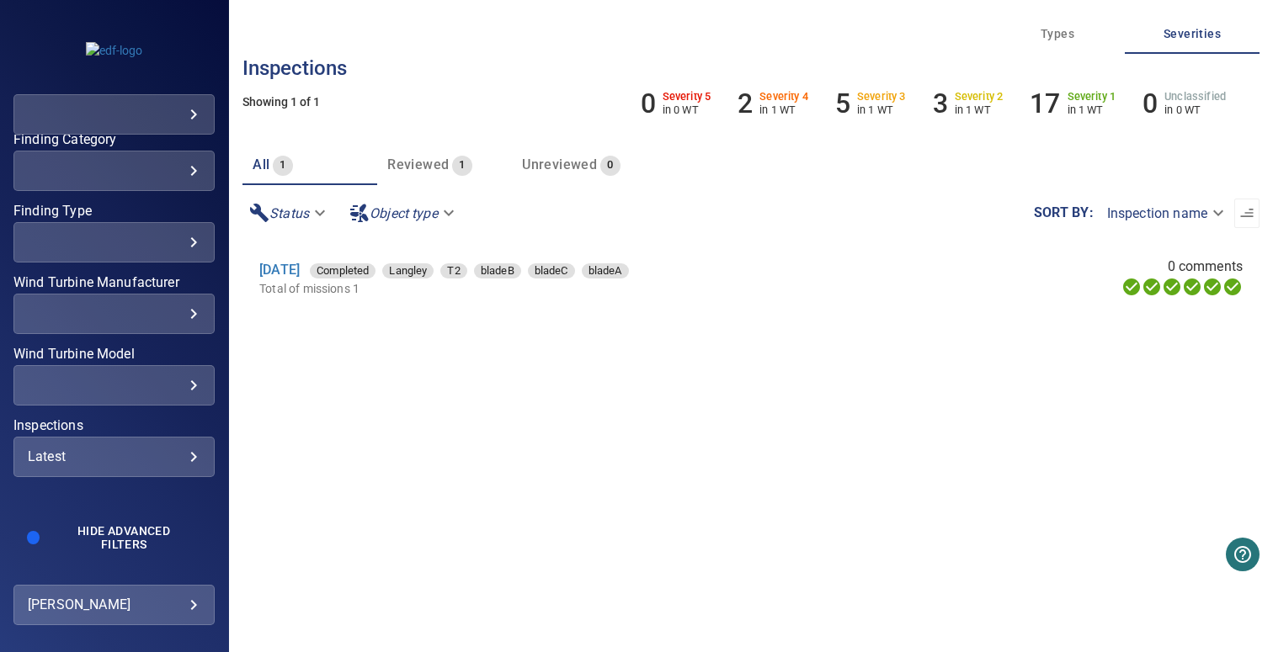
click at [85, 460] on div "Latest" at bounding box center [114, 457] width 173 height 16
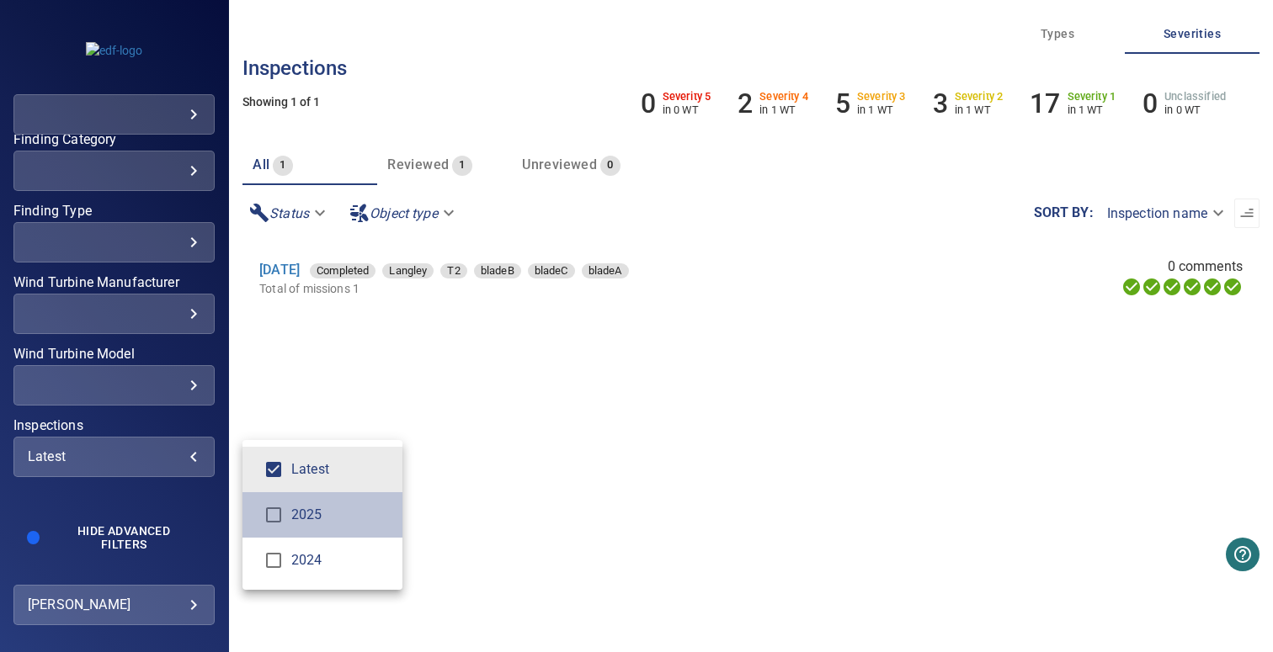
click at [322, 524] on span "2025" at bounding box center [340, 515] width 98 height 20
click at [331, 468] on span "Latest" at bounding box center [340, 470] width 98 height 20
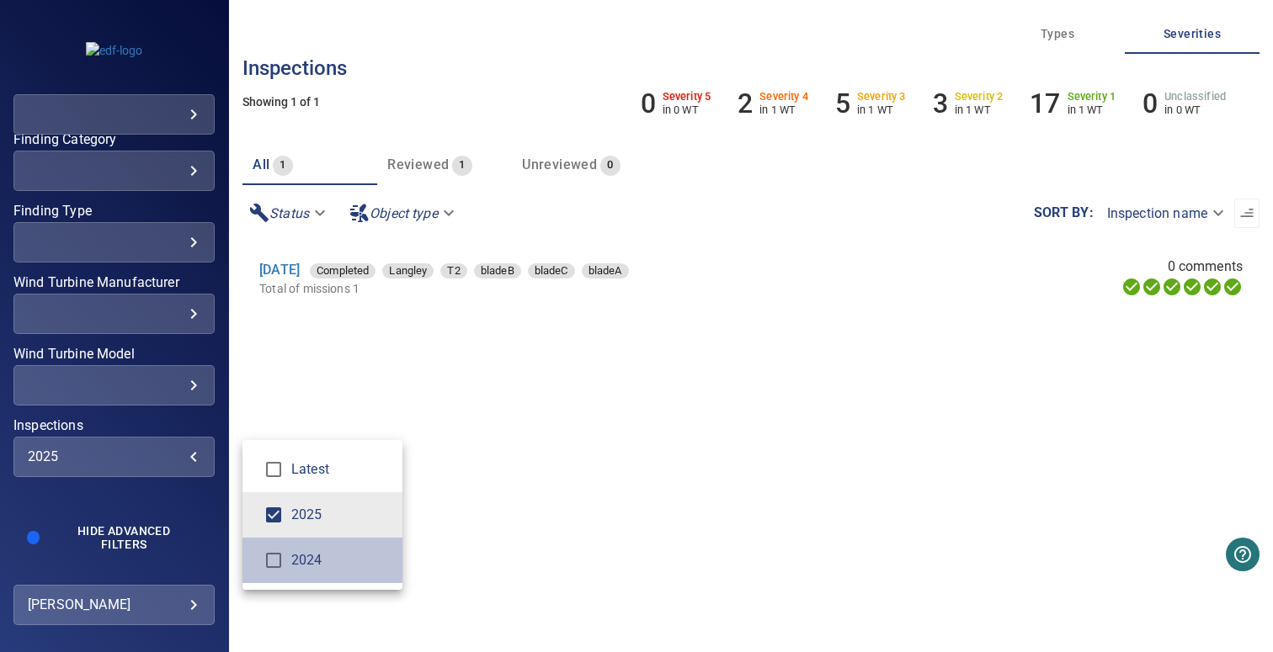
click at [343, 568] on span "2024" at bounding box center [340, 560] width 98 height 20
type input "*********"
click at [516, 526] on div "Inspections" at bounding box center [636, 326] width 1273 height 652
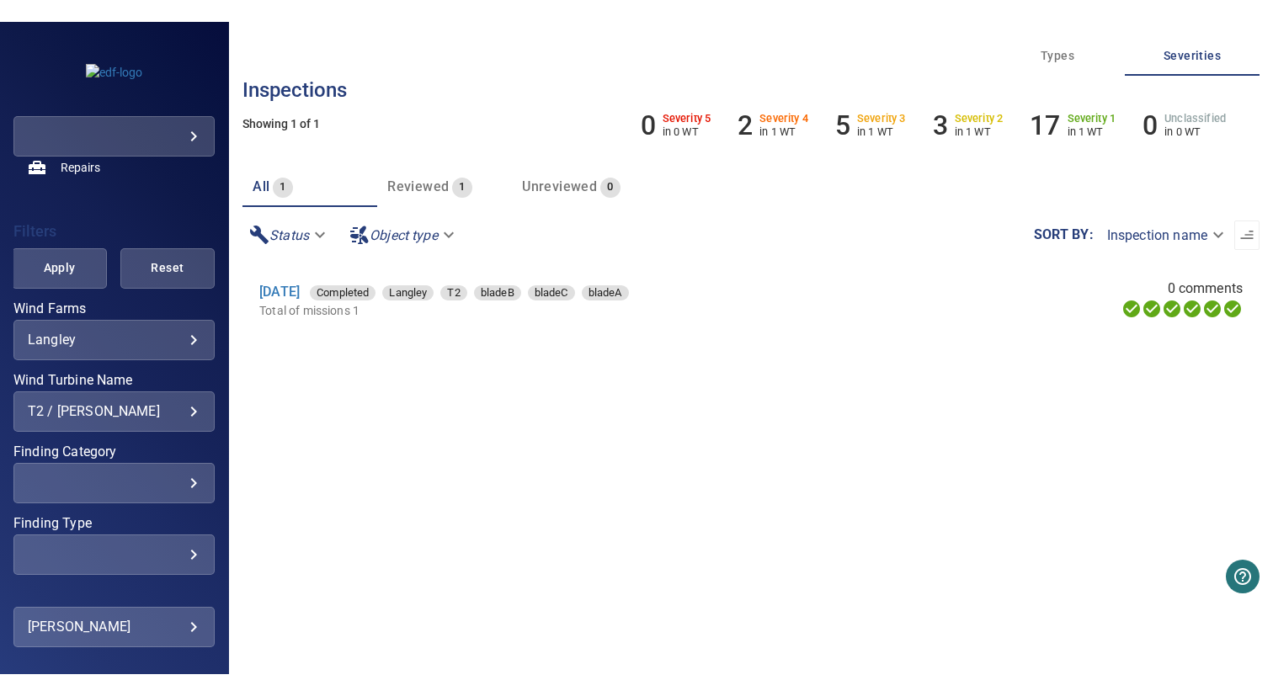
scroll to position [219, 0]
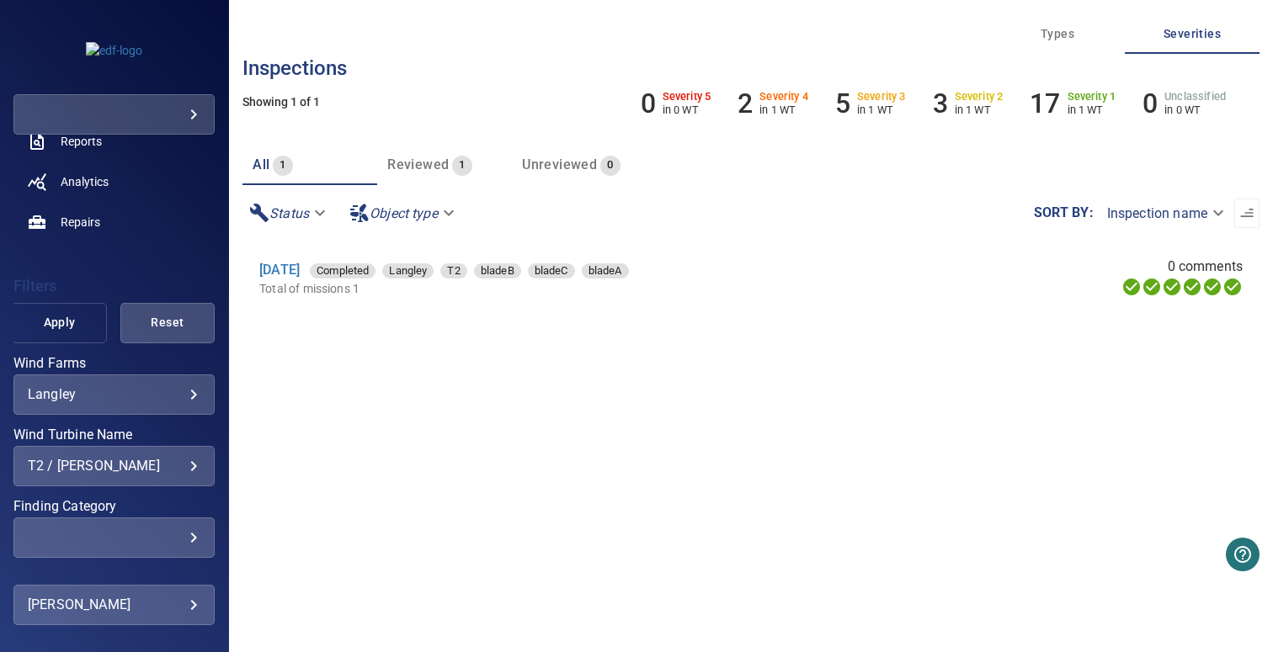
click at [35, 318] on span "Apply" at bounding box center [59, 322] width 52 height 21
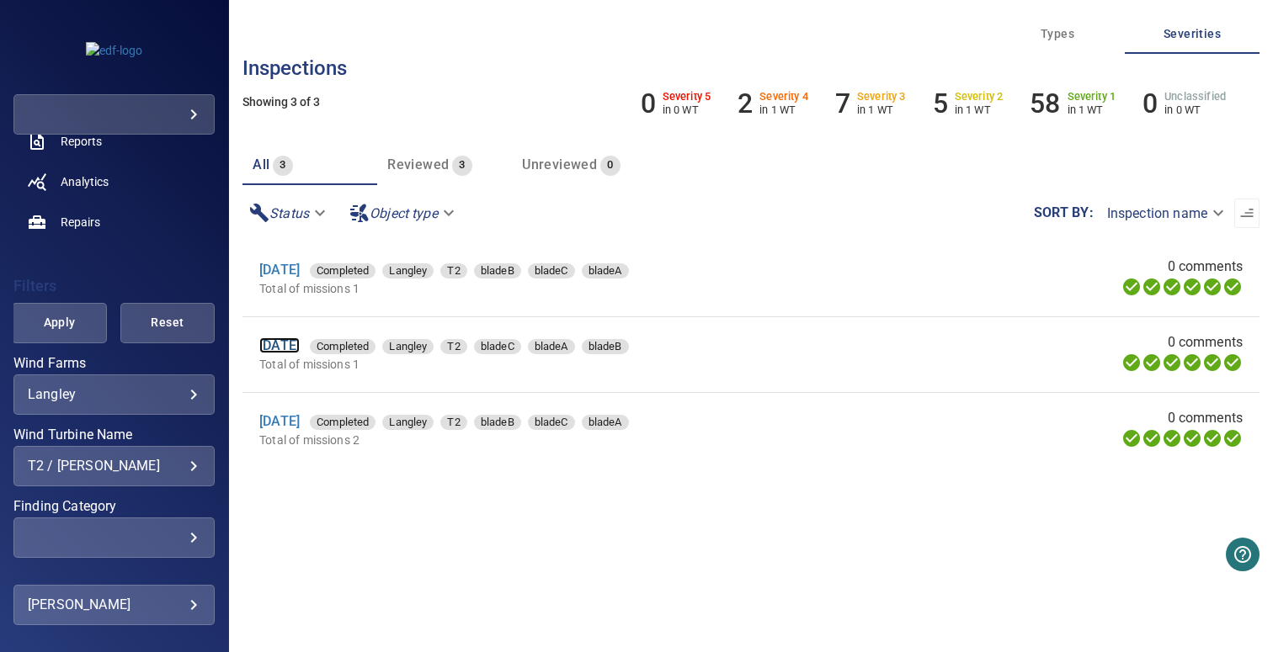
click at [285, 352] on link "8 Apr 2025" at bounding box center [279, 346] width 40 height 16
click at [300, 272] on link "2 Sep 2025" at bounding box center [279, 270] width 40 height 16
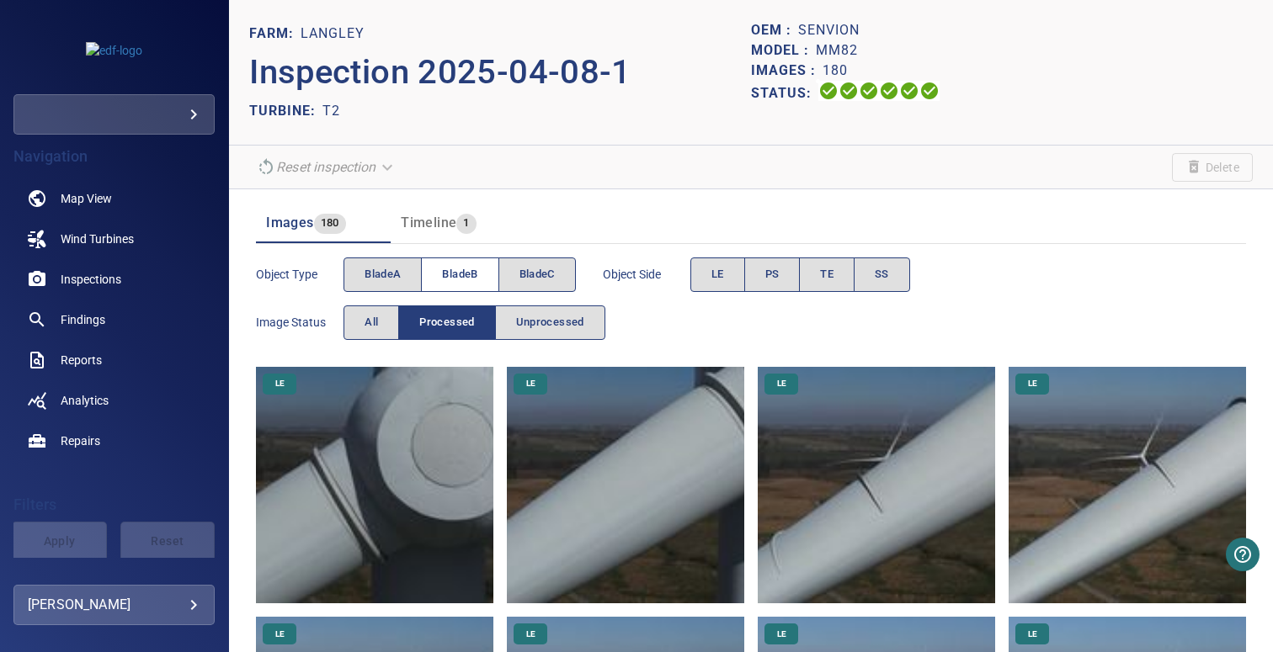
click at [456, 278] on span "bladeB" at bounding box center [459, 274] width 35 height 19
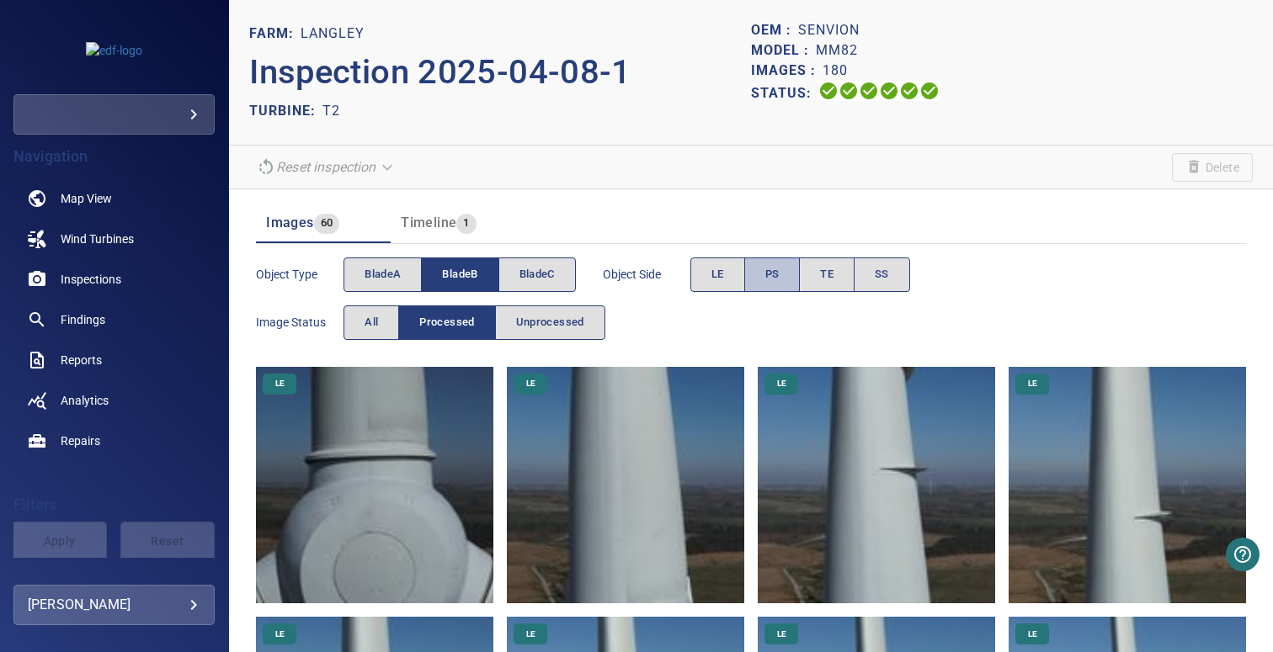
click at [770, 273] on span "PS" at bounding box center [772, 274] width 14 height 19
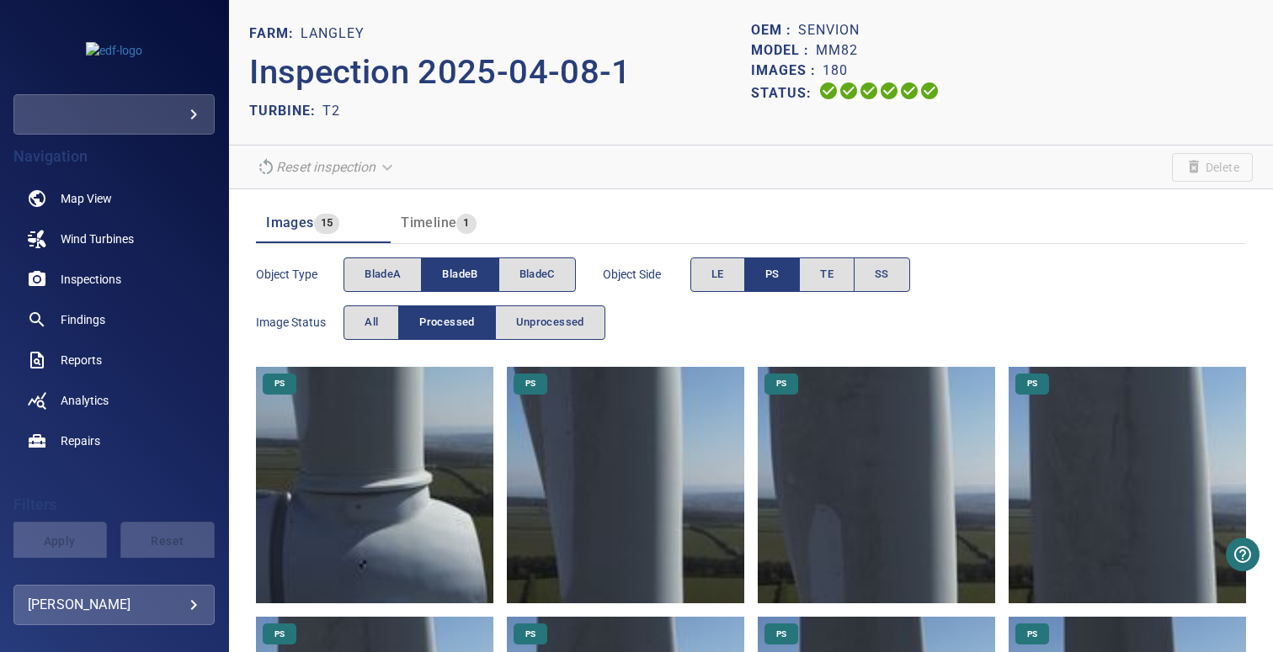
click at [870, 502] on img at bounding box center [876, 485] width 237 height 237
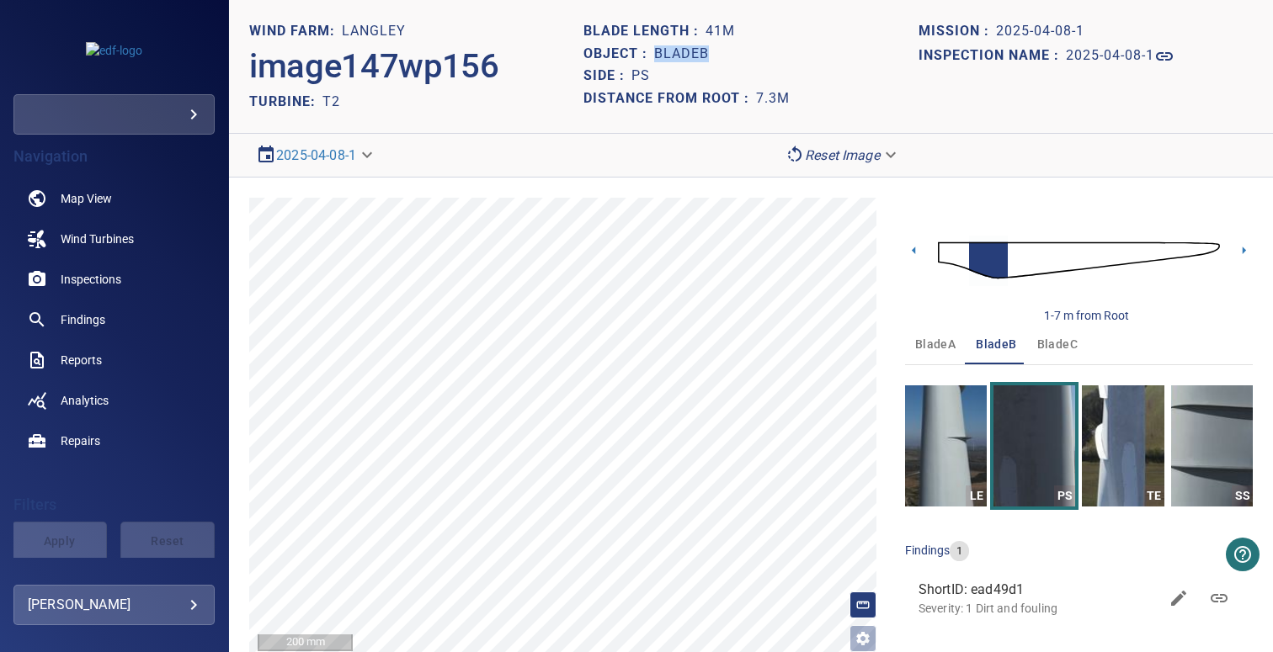
drag, startPoint x: 649, startPoint y: 50, endPoint x: 733, endPoint y: 49, distance: 84.2
click at [733, 49] on div "Object : bladeB" at bounding box center [750, 54] width 334 height 23
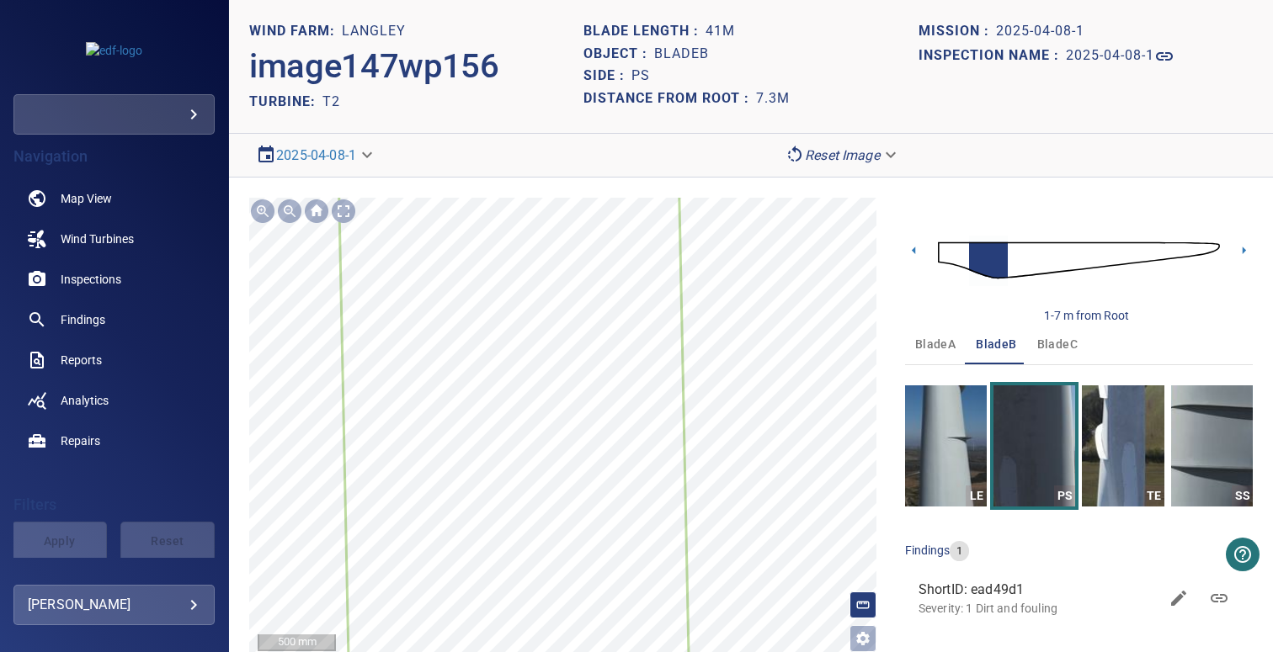
scroll to position [8, 0]
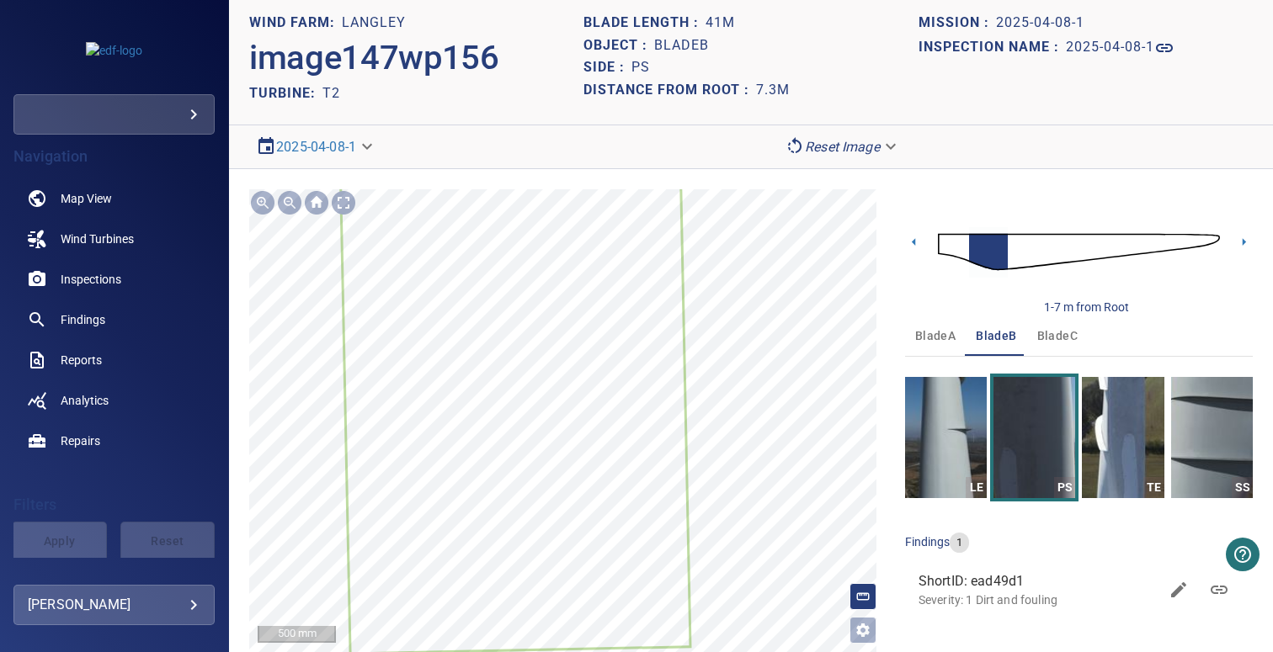
click at [559, 369] on icon at bounding box center [513, 351] width 349 height 601
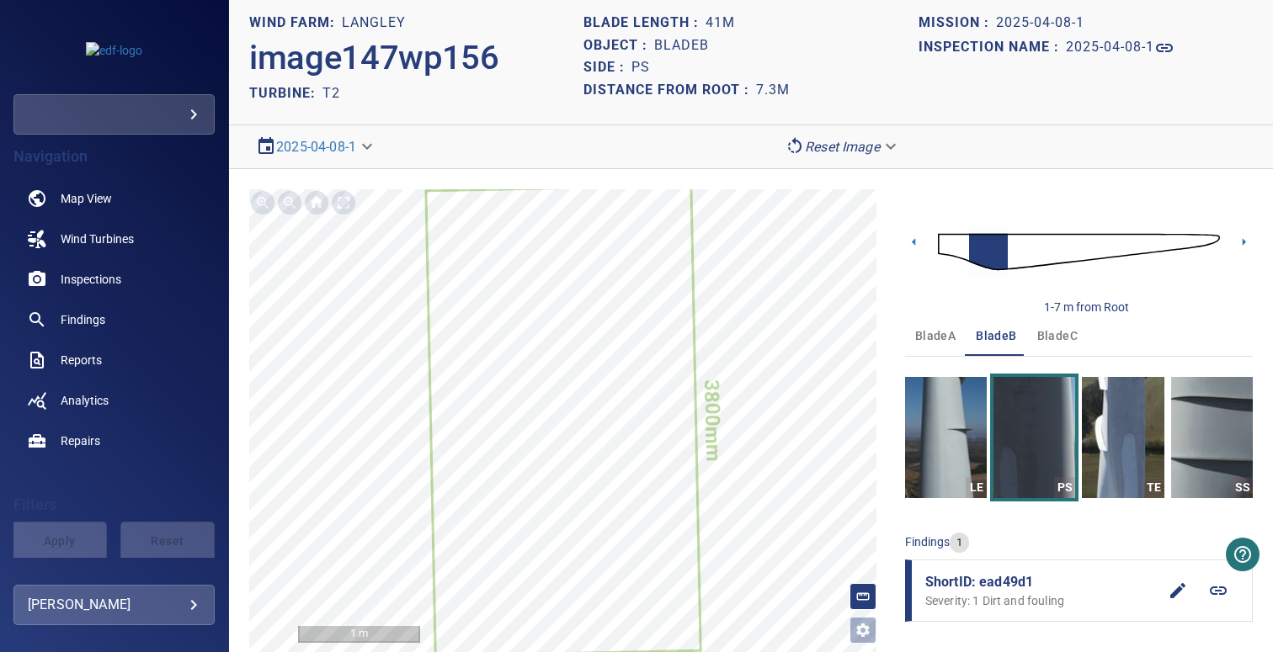
click at [826, 142] on body "**********" at bounding box center [636, 326] width 1273 height 652
click at [656, 147] on div at bounding box center [636, 326] width 1273 height 652
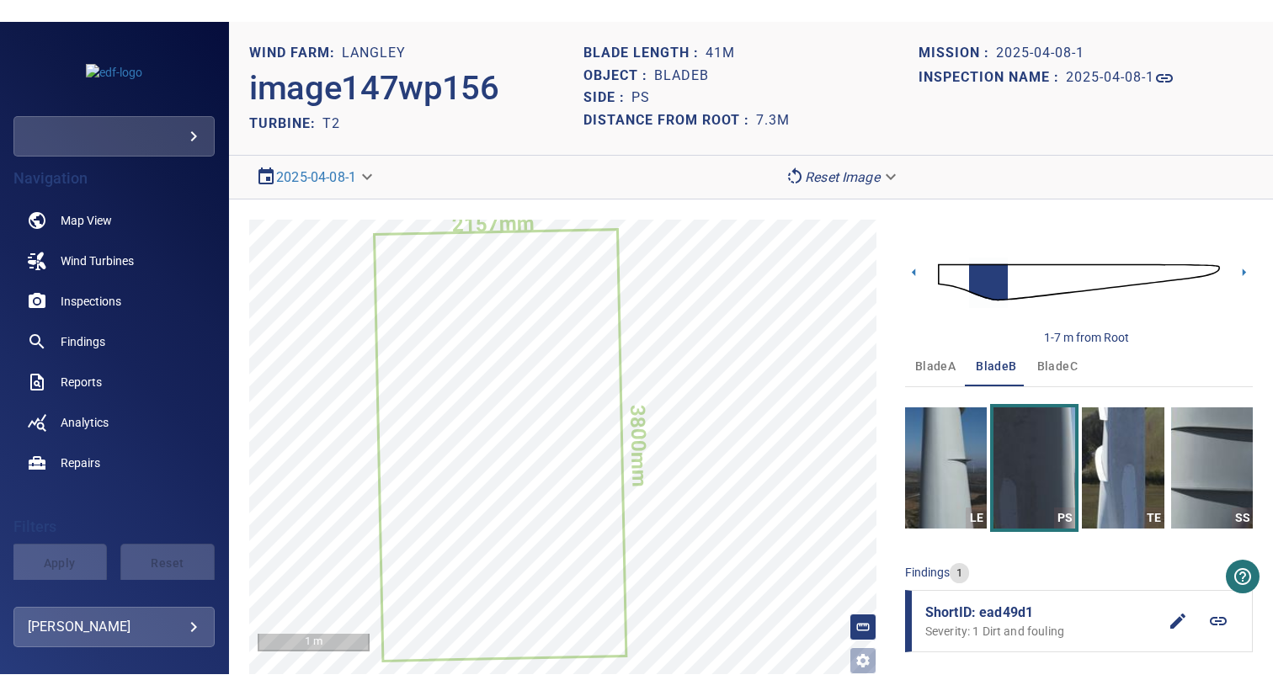
scroll to position [5, 0]
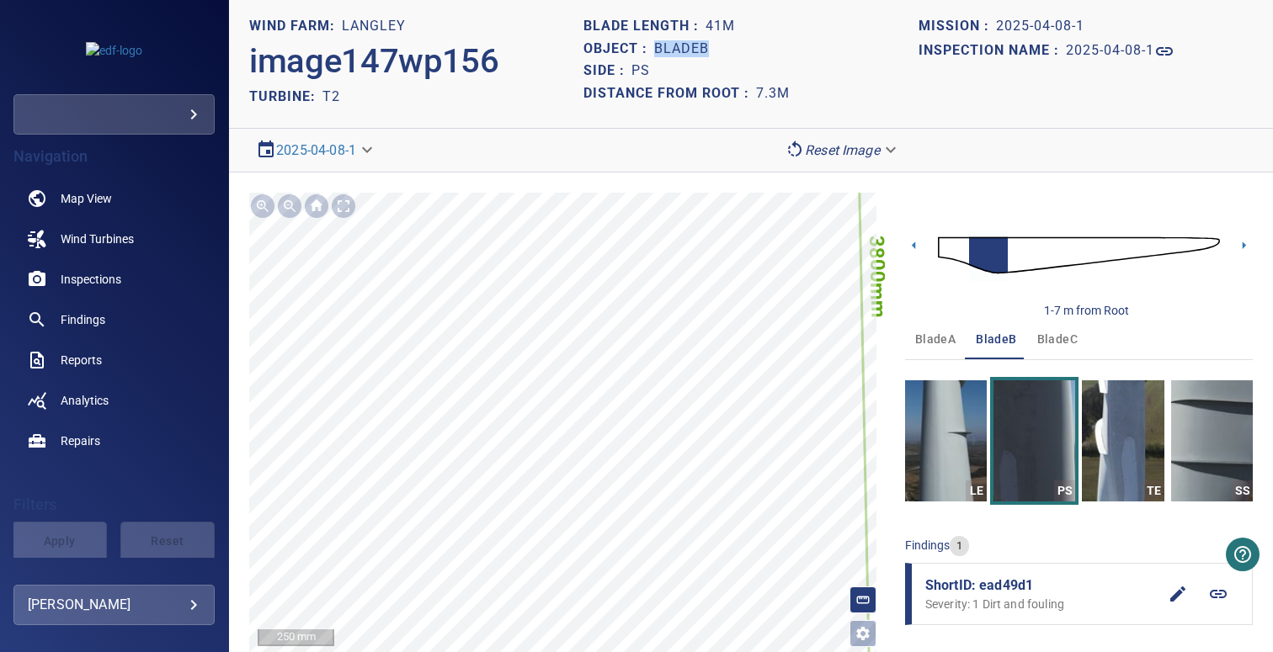
drag, startPoint x: 653, startPoint y: 50, endPoint x: 724, endPoint y: 50, distance: 70.7
click at [724, 50] on div "Object : bladeB" at bounding box center [750, 49] width 334 height 23
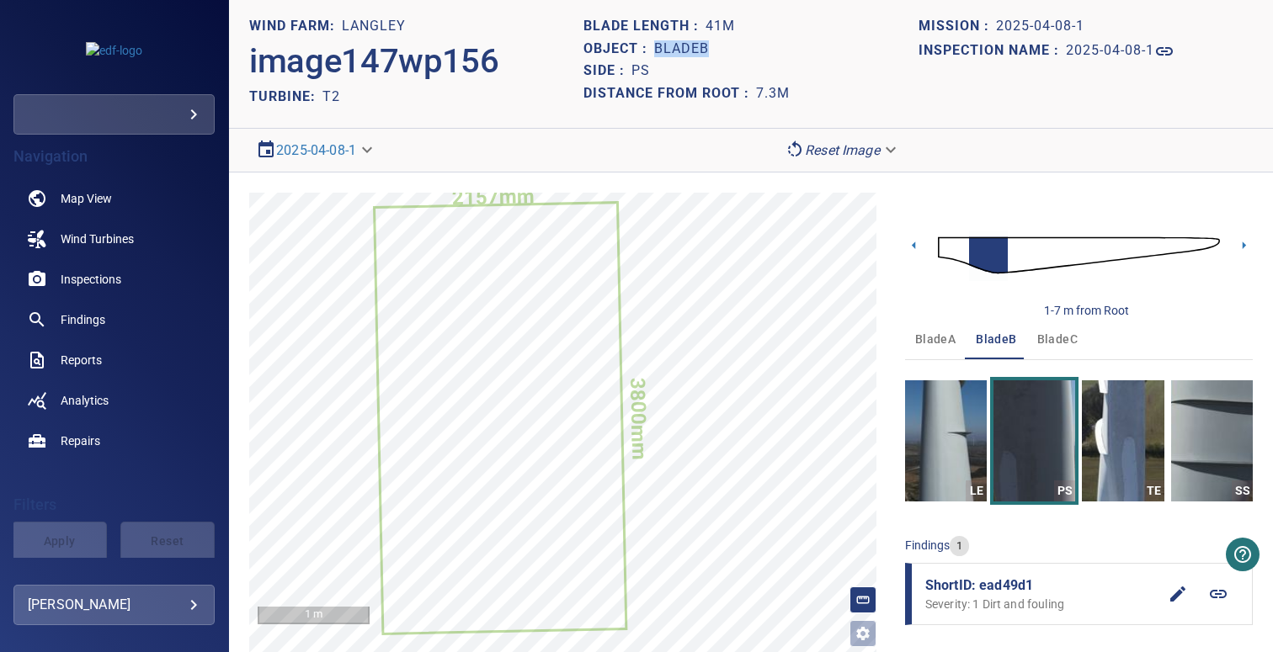
click at [938, 248] on img at bounding box center [1079, 255] width 282 height 68
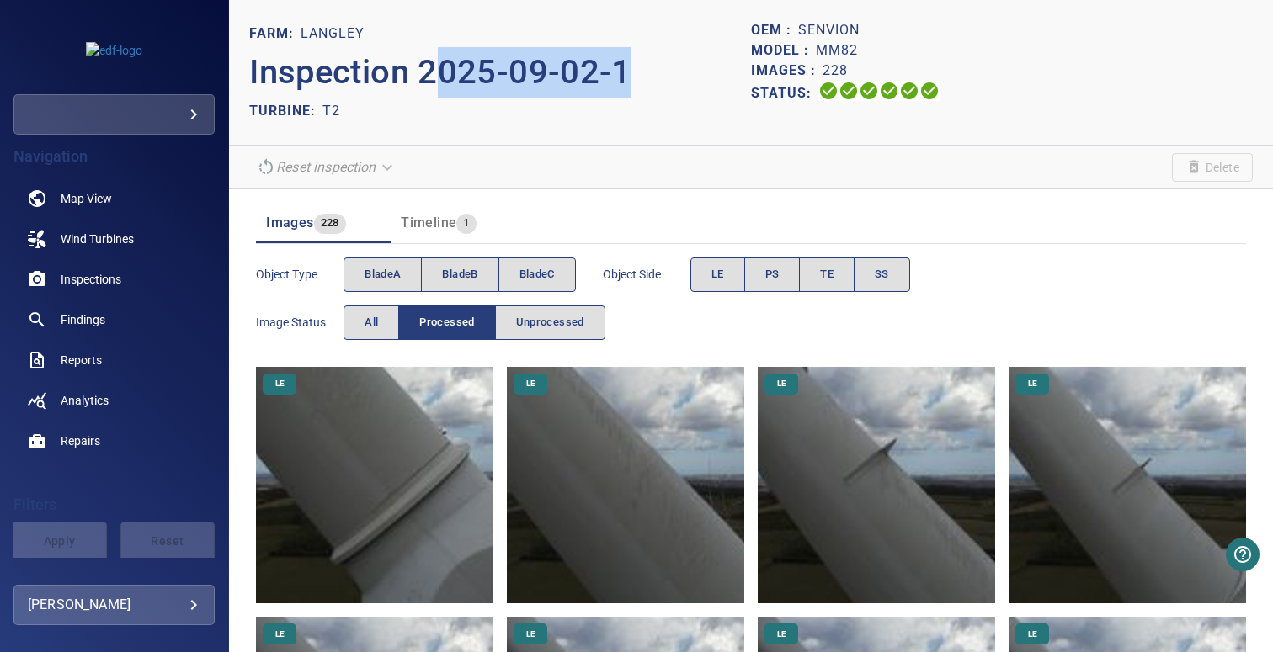
drag, startPoint x: 554, startPoint y: 82, endPoint x: 637, endPoint y: 80, distance: 83.4
click at [637, 80] on p "Inspection 2025-09-02-1" at bounding box center [500, 72] width 502 height 51
click at [538, 283] on span "bladeC" at bounding box center [536, 274] width 35 height 19
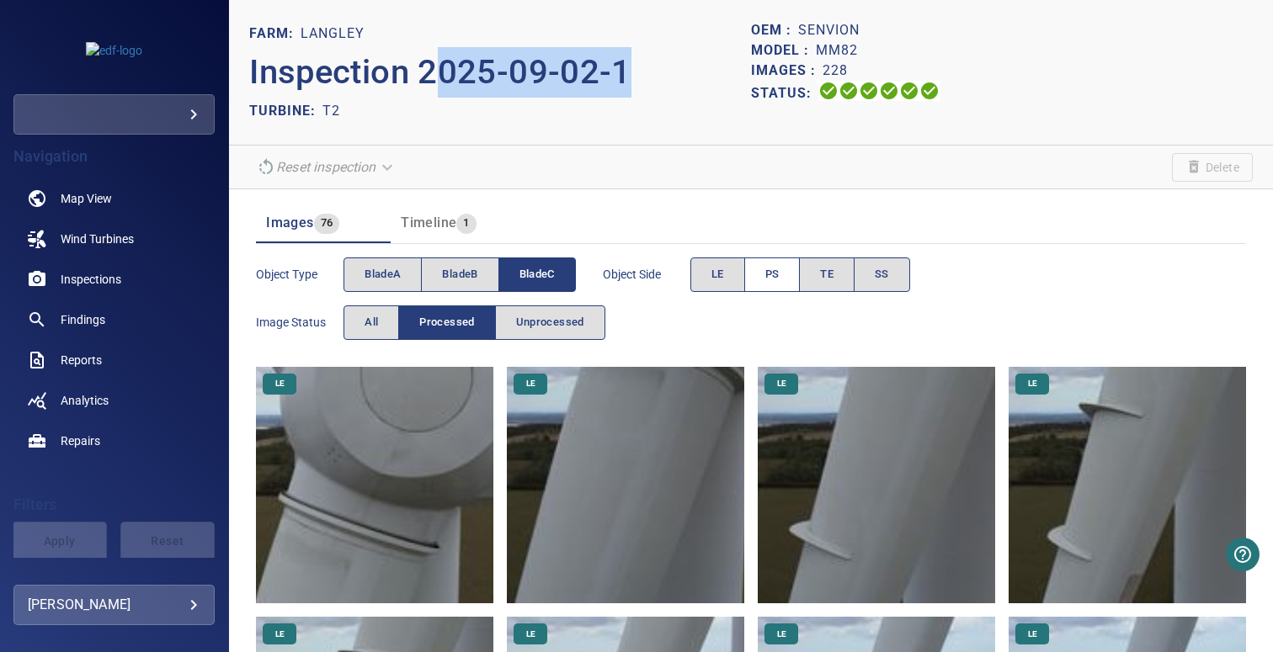
click at [774, 277] on span "PS" at bounding box center [772, 274] width 14 height 19
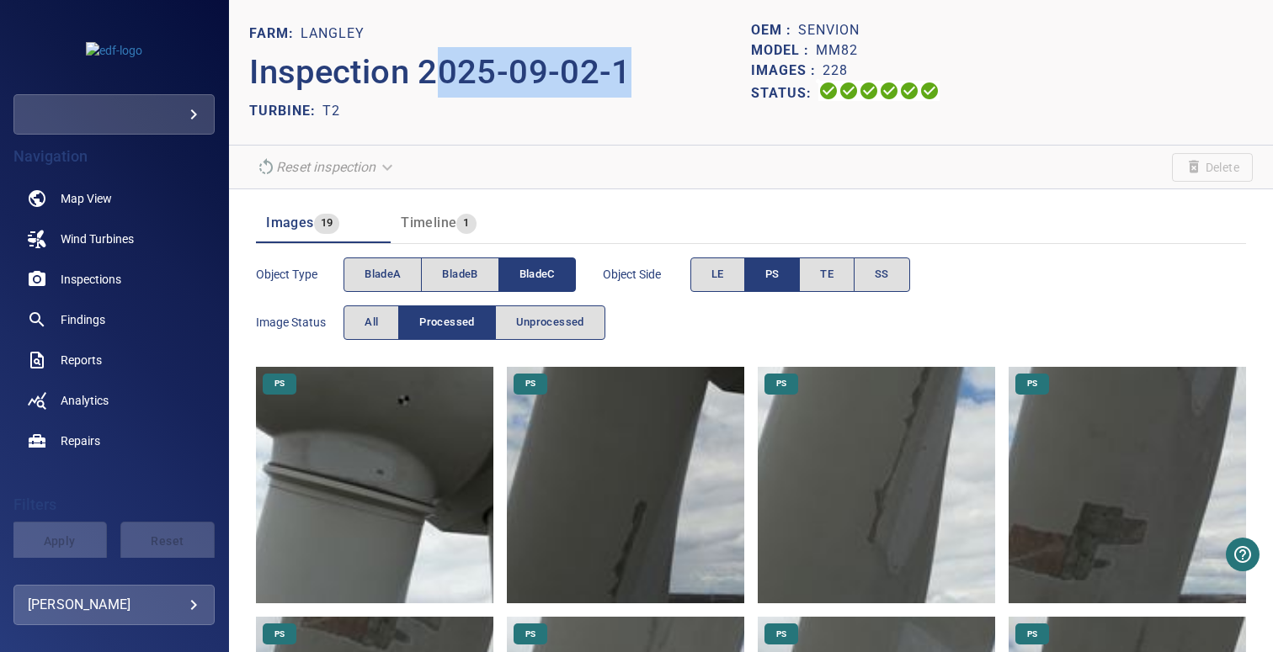
click at [837, 504] on img at bounding box center [876, 485] width 237 height 237
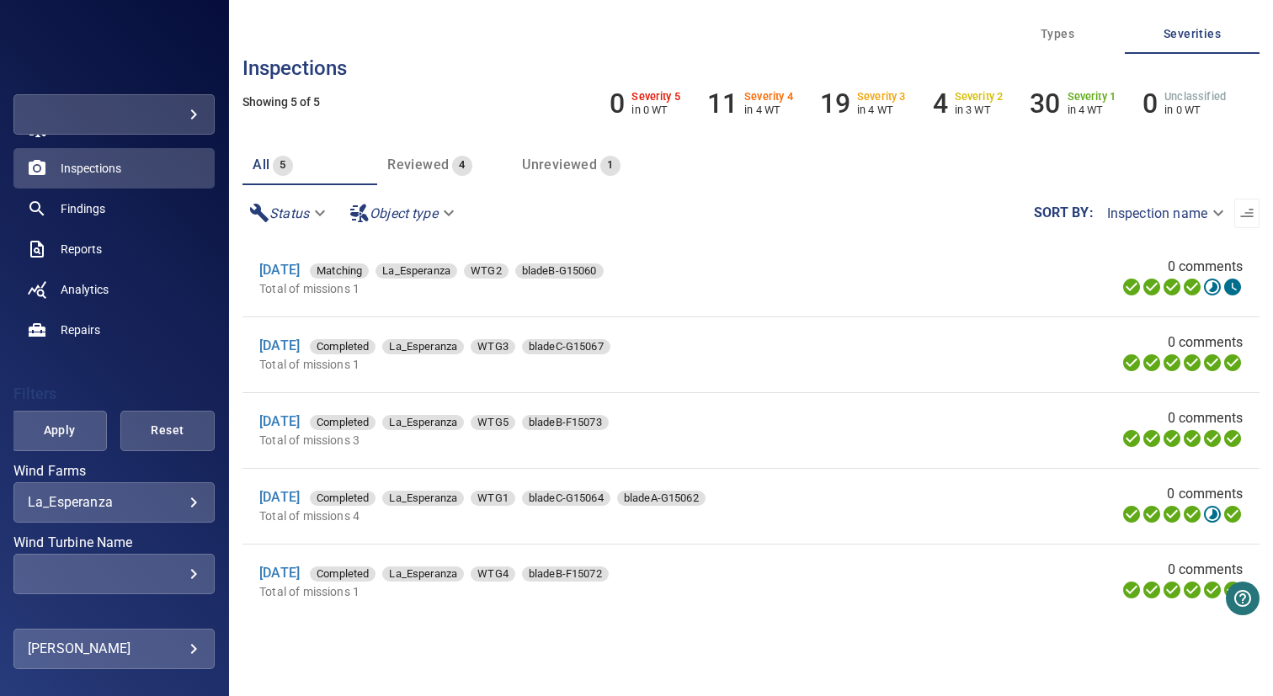
scroll to position [314, 0]
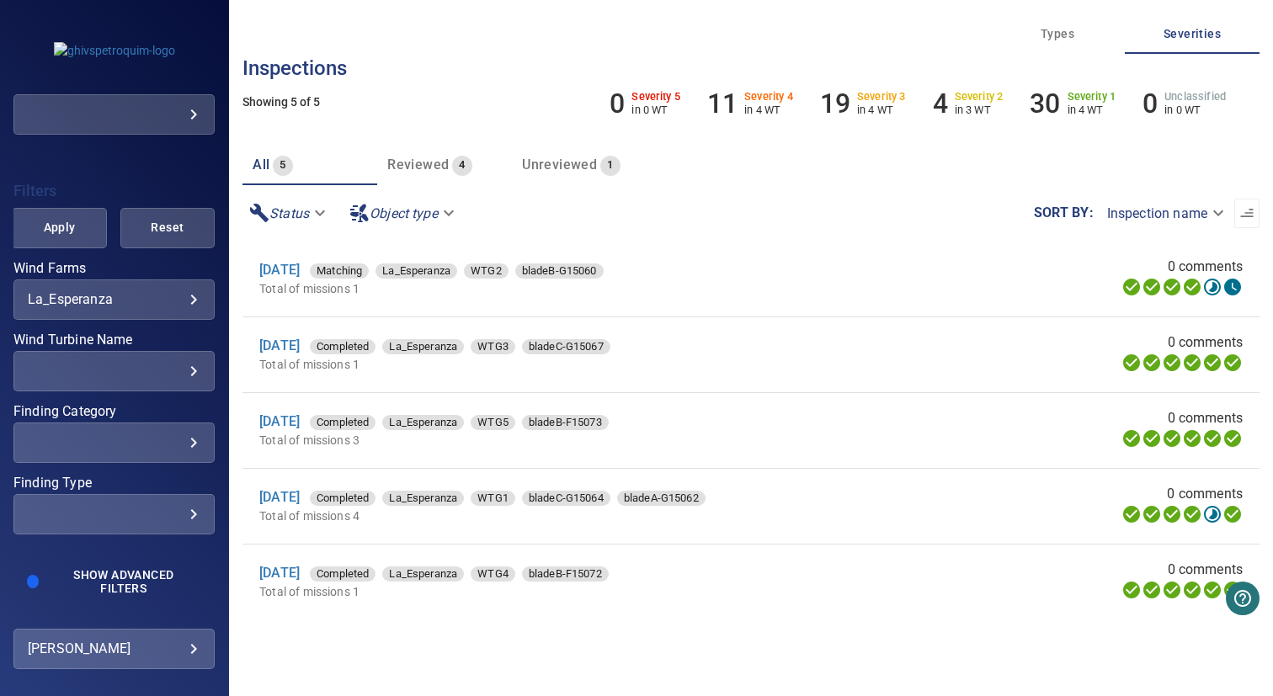
click at [125, 375] on div "​" at bounding box center [114, 371] width 173 height 16
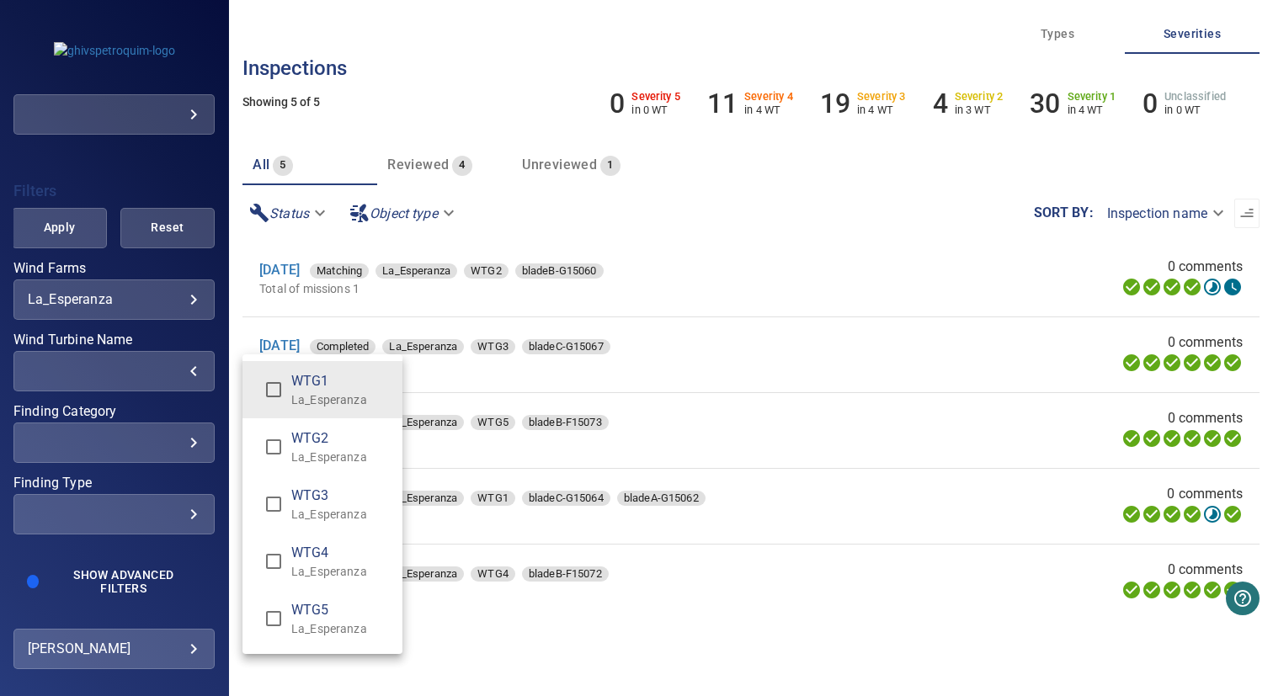
click at [599, 653] on div "Wind Turbine Name" at bounding box center [636, 348] width 1273 height 696
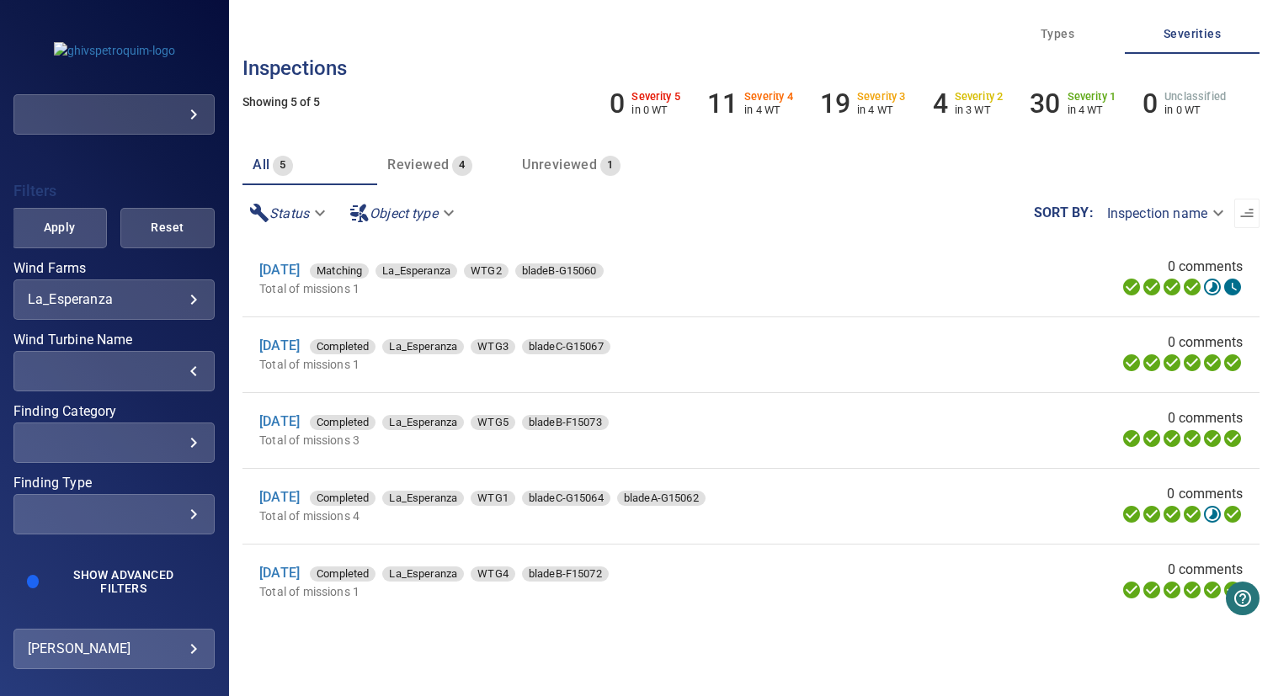
click at [790, 389] on li "[DATE] Completed La_Esperanza WTG3 bladeC-G15067 Total of missions 1 0 comments" at bounding box center [750, 354] width 1017 height 75
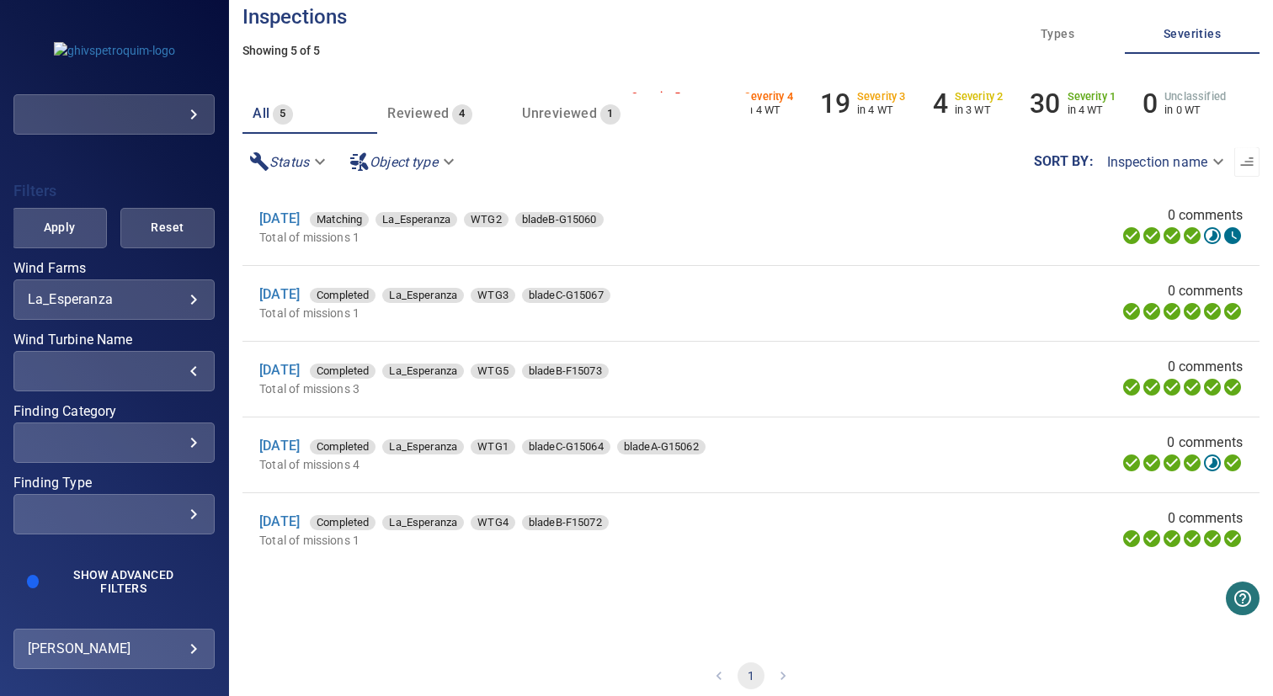
scroll to position [65, 0]
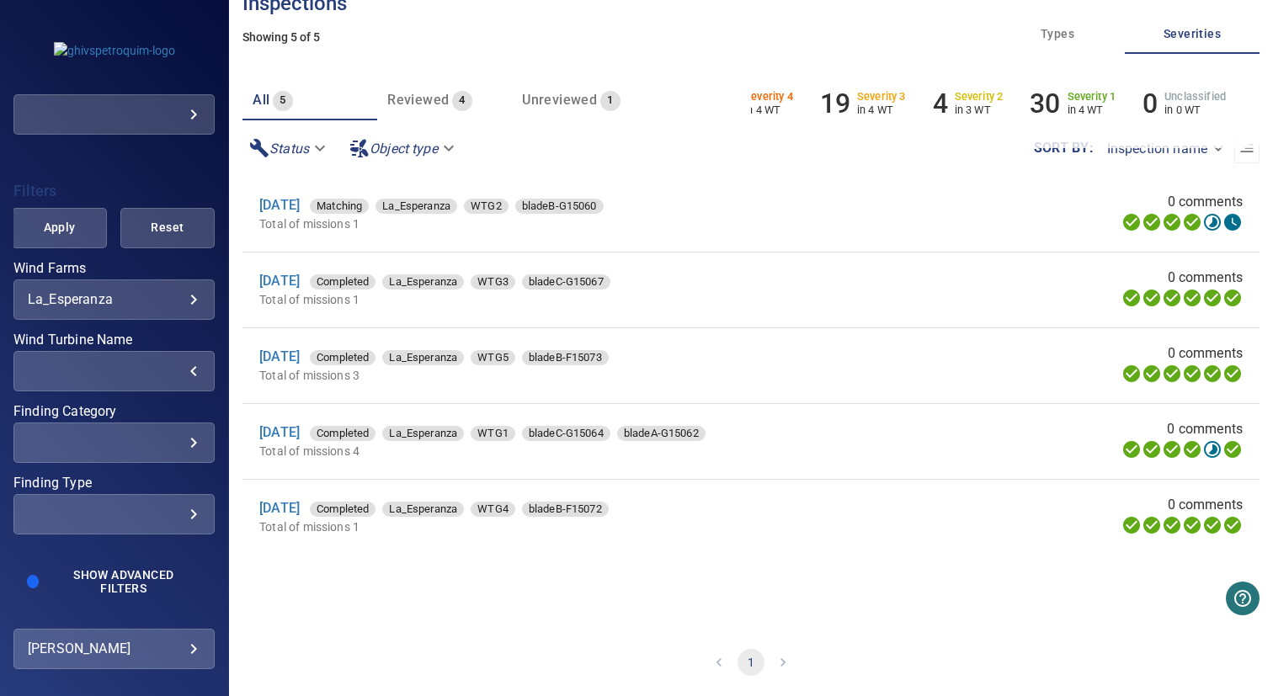
click at [907, 471] on li "[DATE] Completed La_Esperanza WTG1 bladeC-G15064 bladeA-G15062 Total of mission…" at bounding box center [750, 441] width 1017 height 75
click at [93, 582] on span "Show Advanced Filters" at bounding box center [124, 581] width 136 height 27
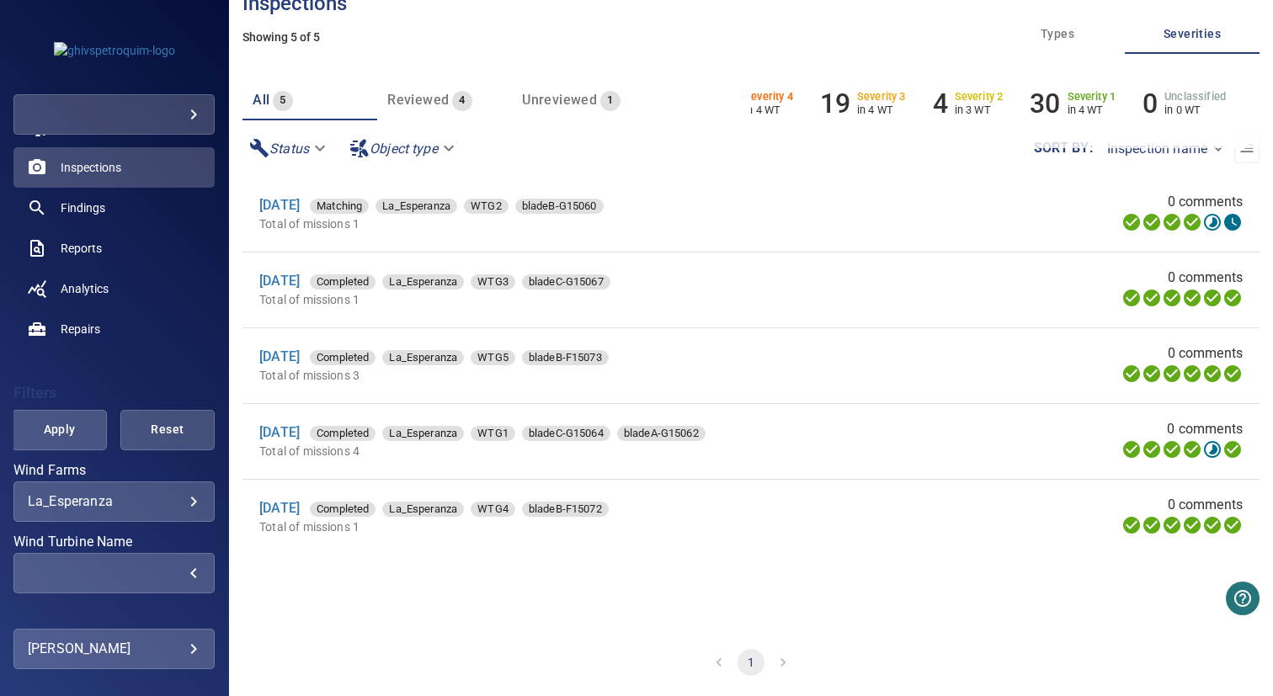
scroll to position [0, 0]
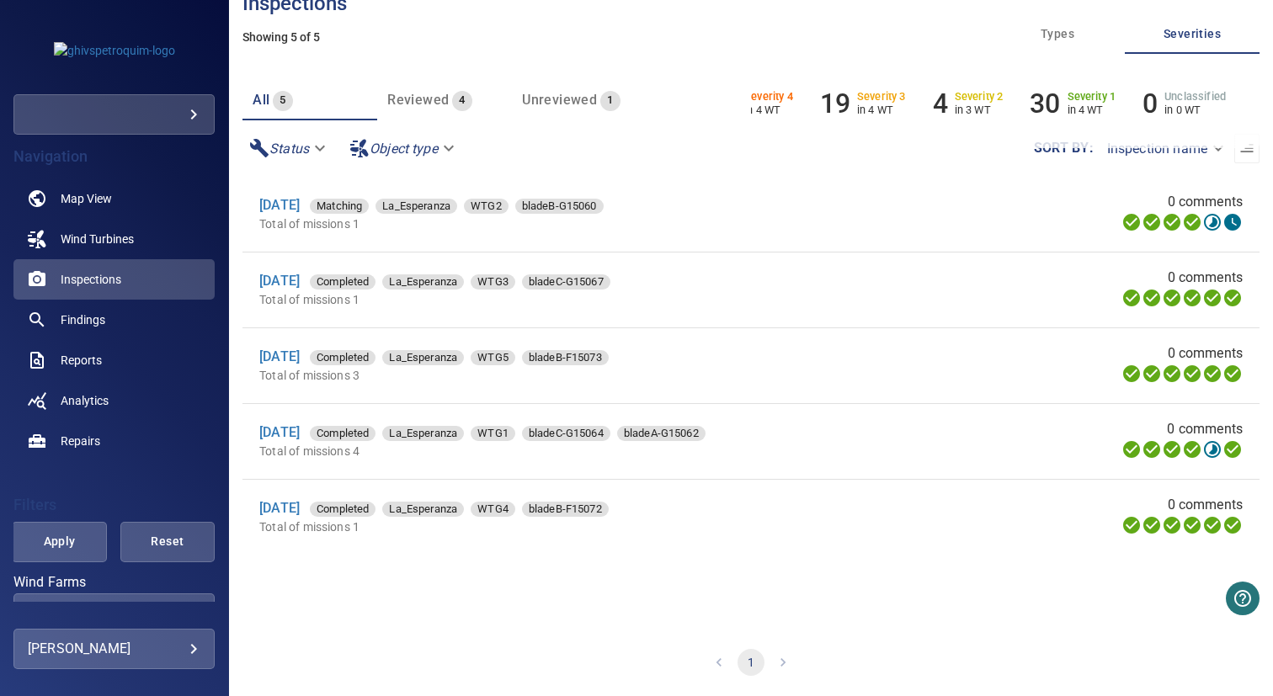
click at [802, 285] on div "[DATE] Completed La_Esperanza WTG3 bladeC-G15067" at bounding box center [563, 281] width 608 height 20
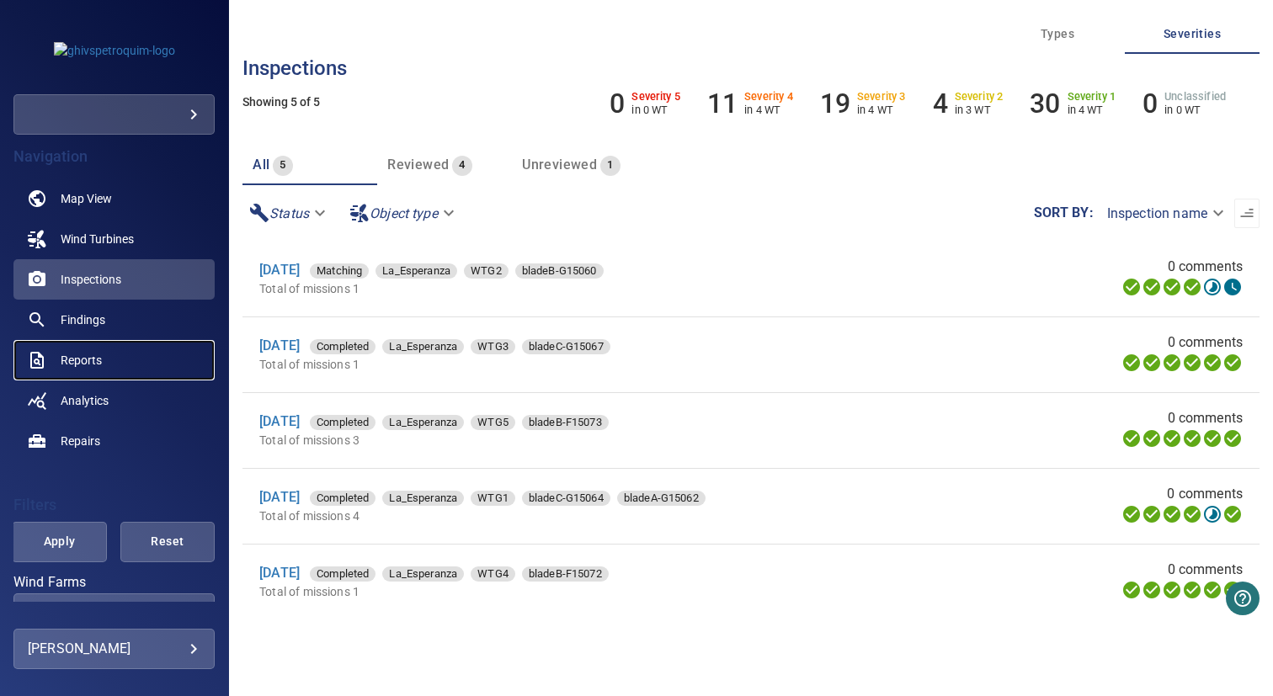
click at [97, 357] on span "Reports" at bounding box center [81, 360] width 41 height 17
